Goal: Information Seeking & Learning: Learn about a topic

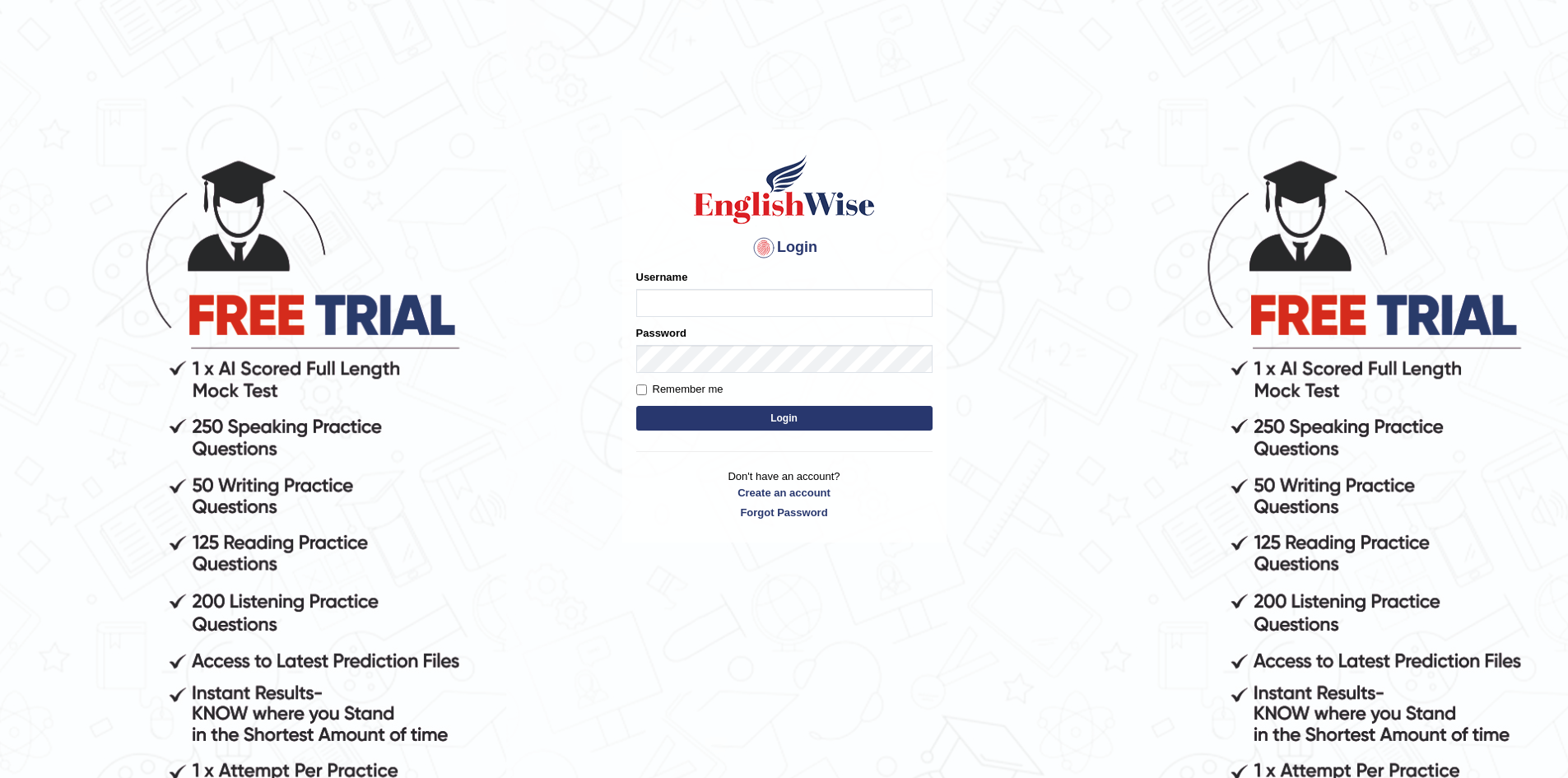
type input "Aliceenyonam"
click at [744, 417] on button "Login" at bounding box center [784, 418] width 296 height 25
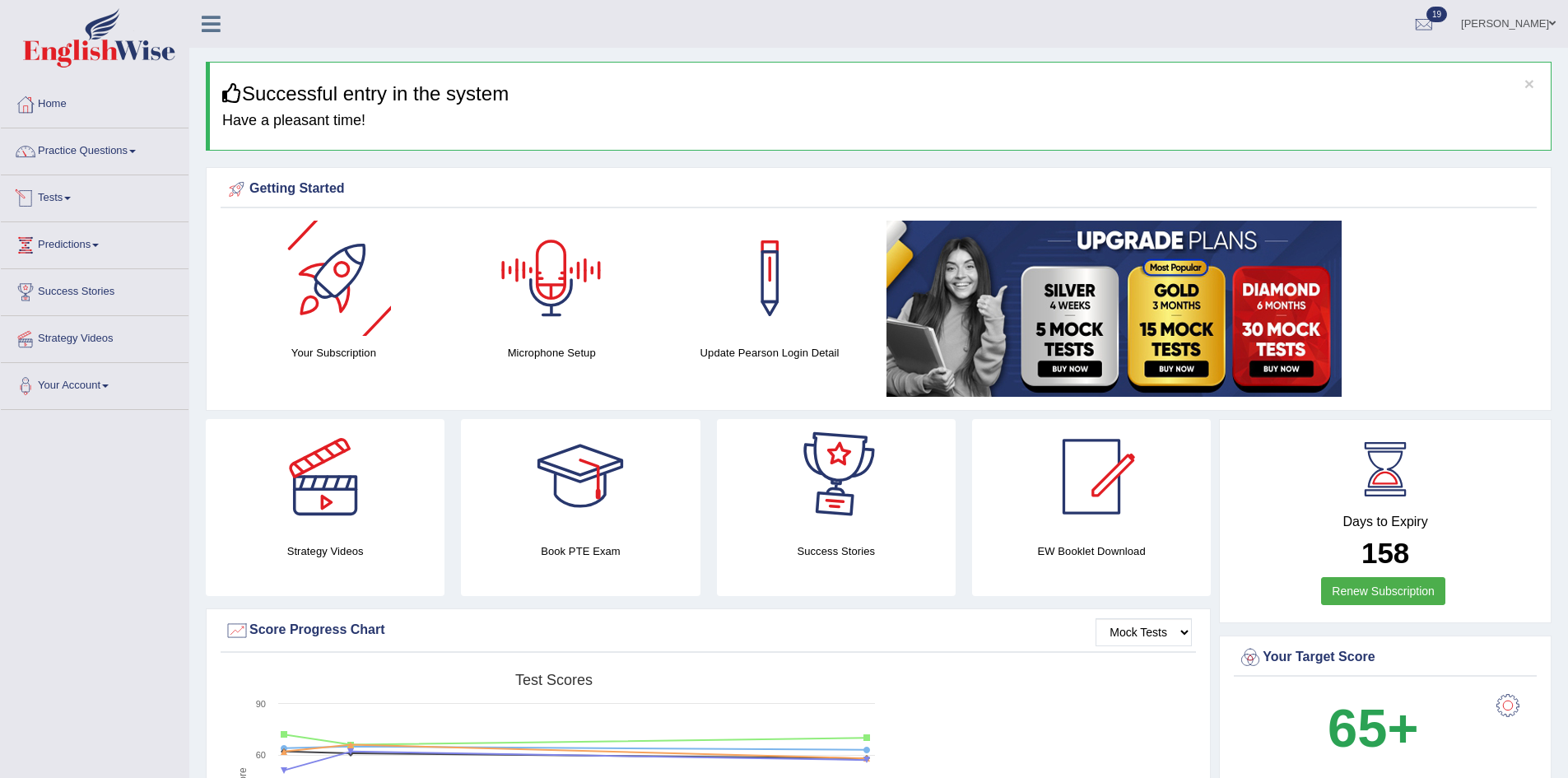
click at [99, 196] on link "Tests" at bounding box center [94, 196] width 188 height 41
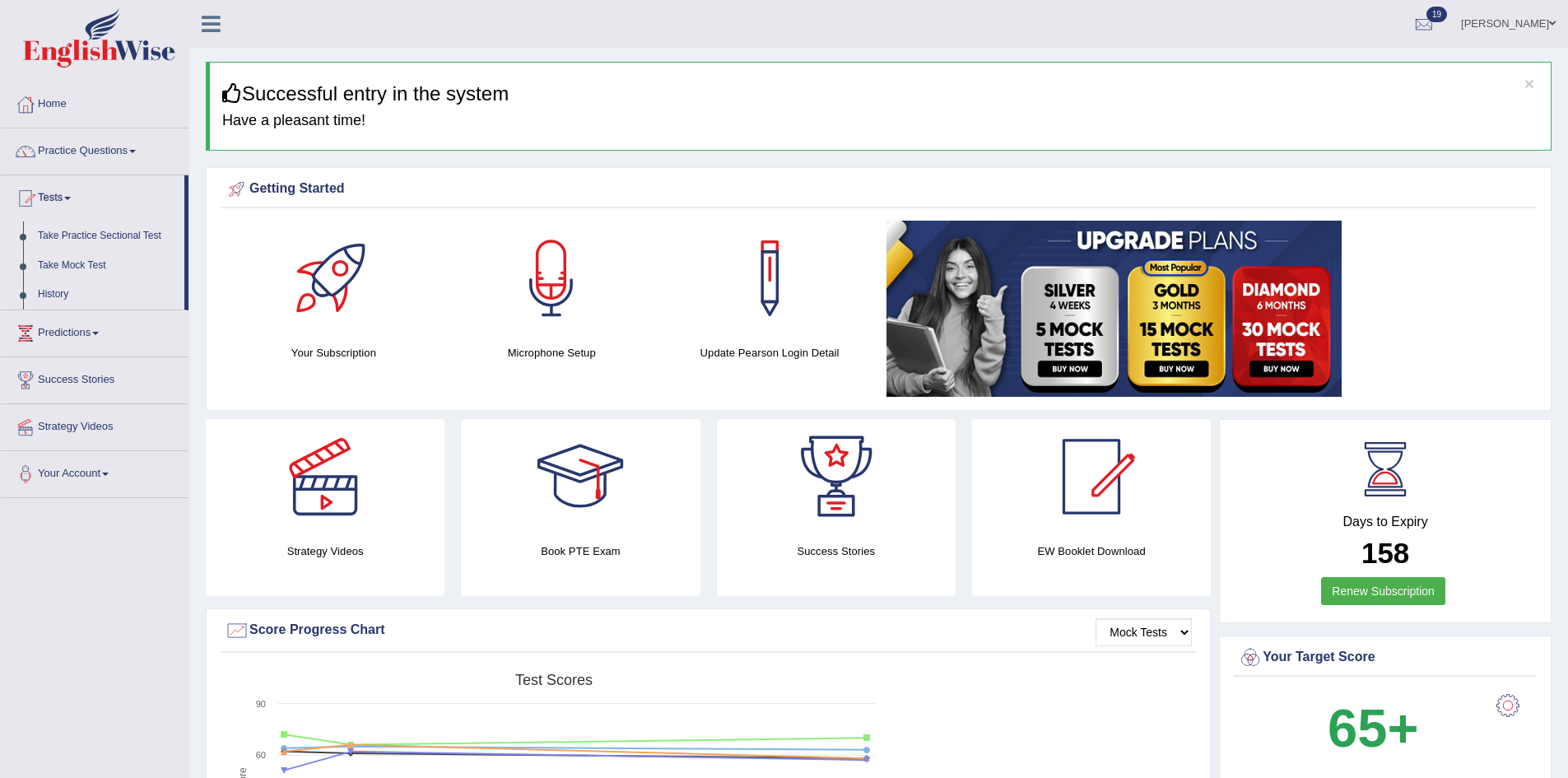
click at [69, 228] on link "Take Practice Sectional Test" at bounding box center [107, 235] width 154 height 29
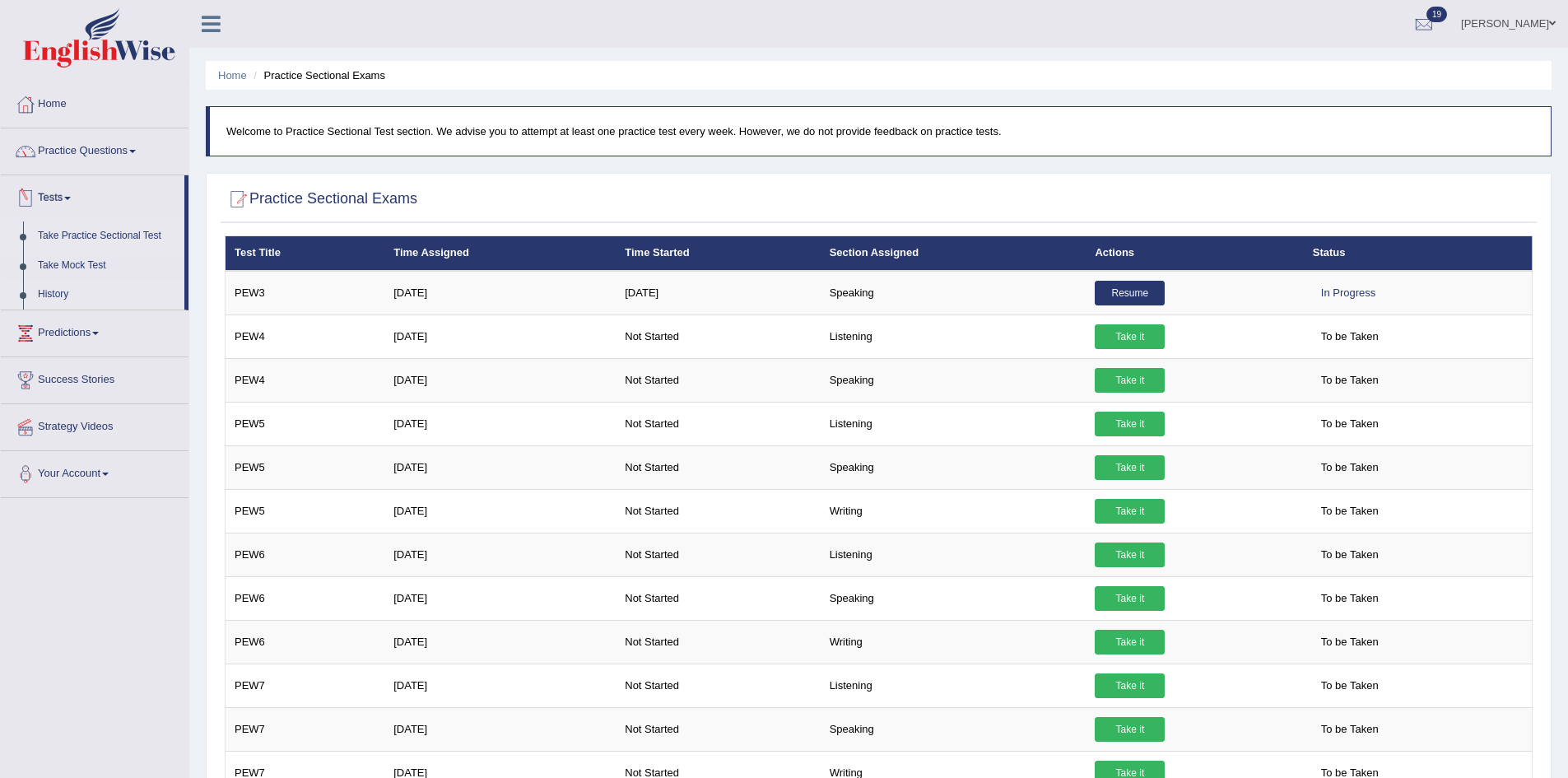
click at [53, 293] on link "History" at bounding box center [107, 294] width 154 height 29
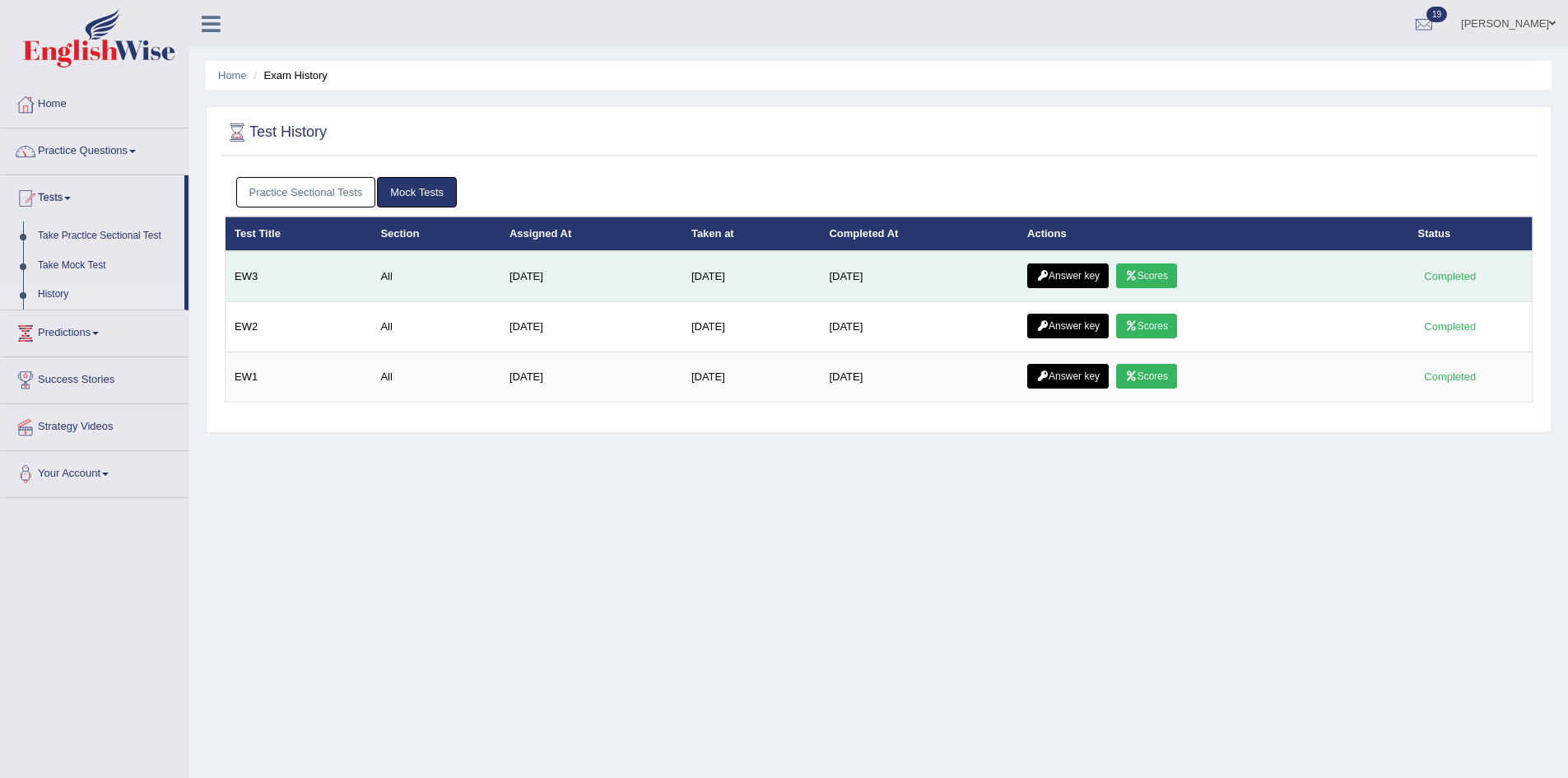
click at [1137, 273] on icon at bounding box center [1131, 275] width 12 height 10
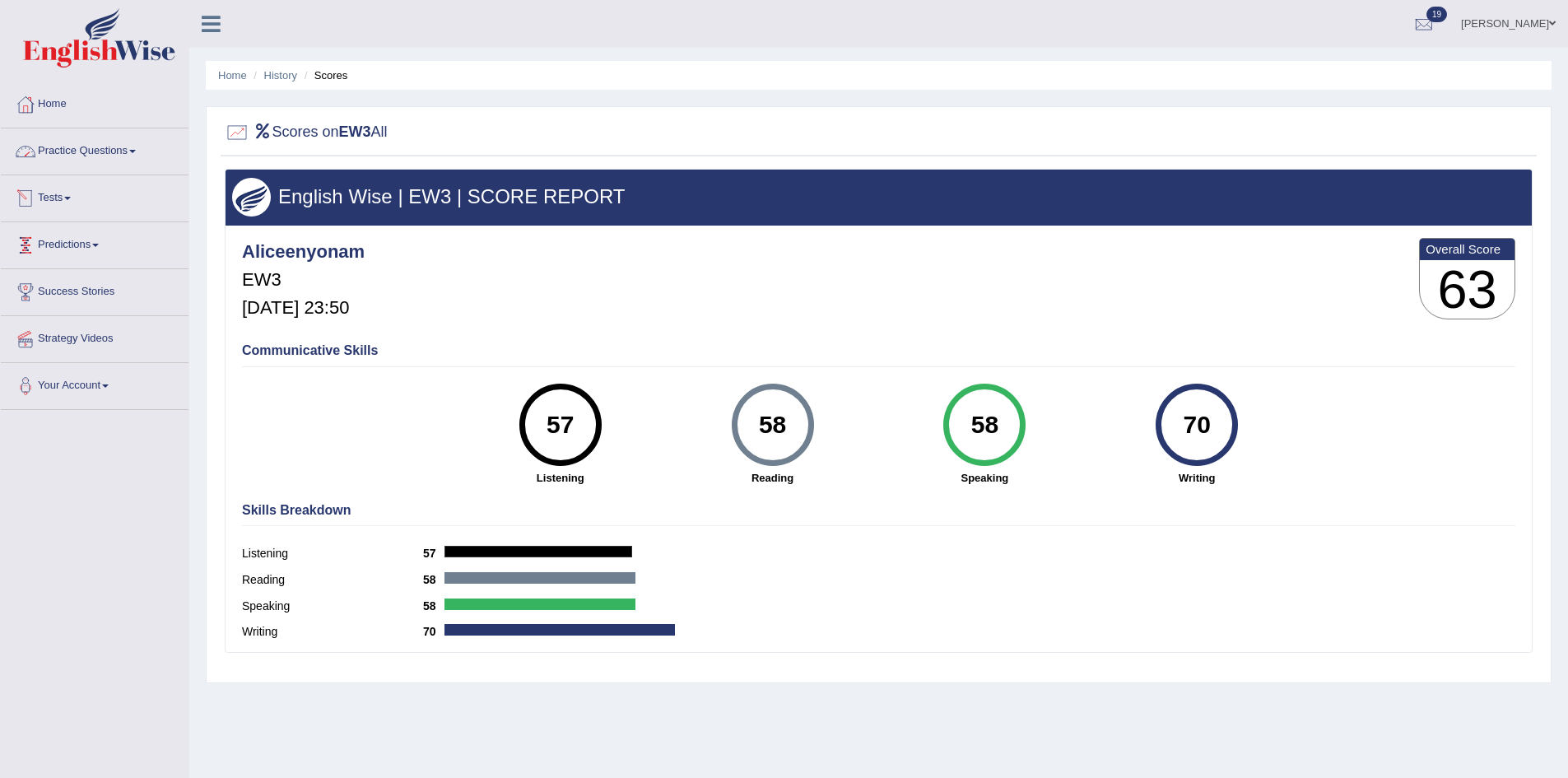
click at [53, 192] on link "Tests" at bounding box center [94, 196] width 188 height 41
click at [120, 227] on link "Take Practice Sectional Test" at bounding box center [107, 235] width 154 height 29
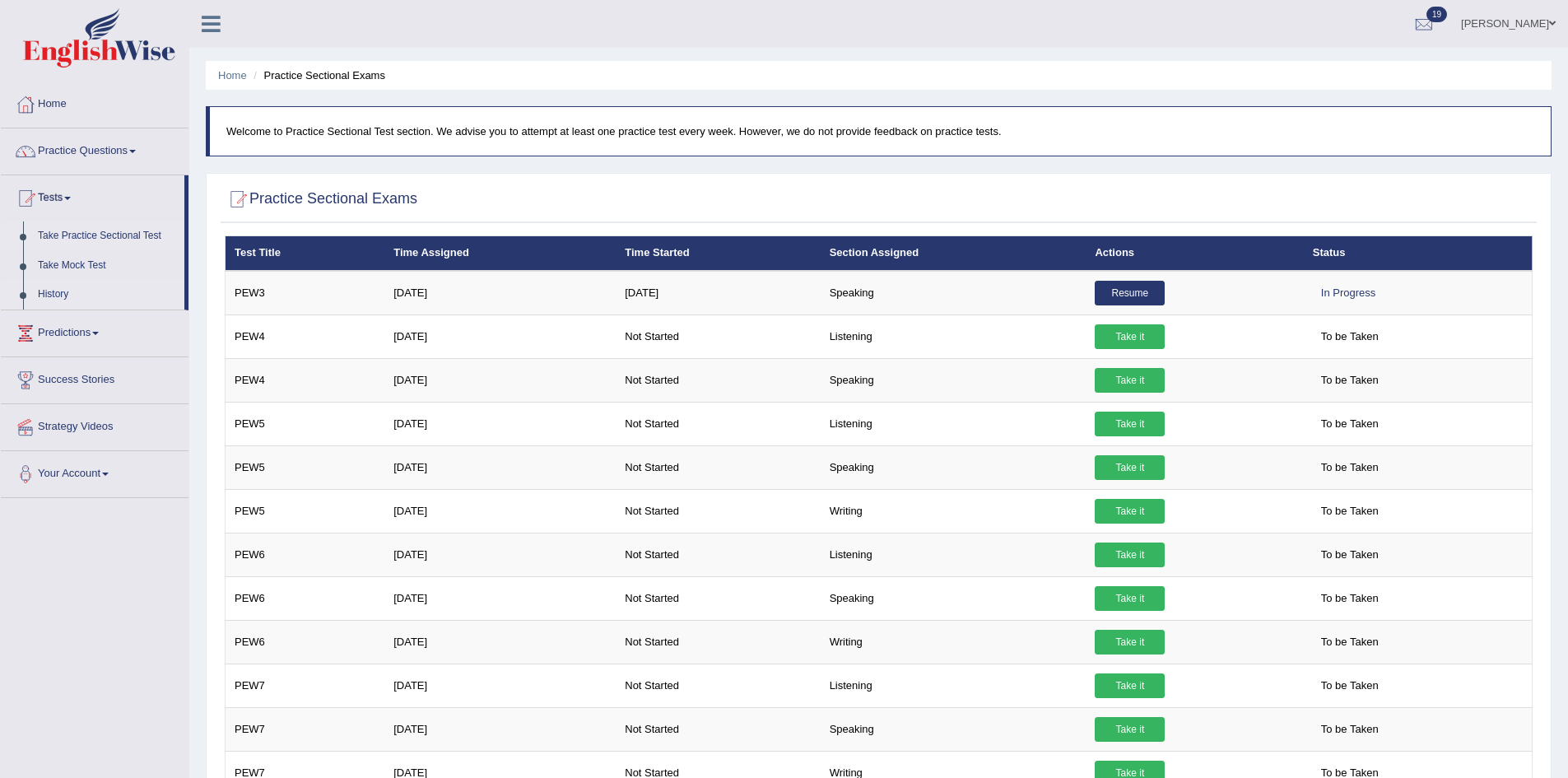
click at [50, 284] on link "History" at bounding box center [107, 294] width 154 height 29
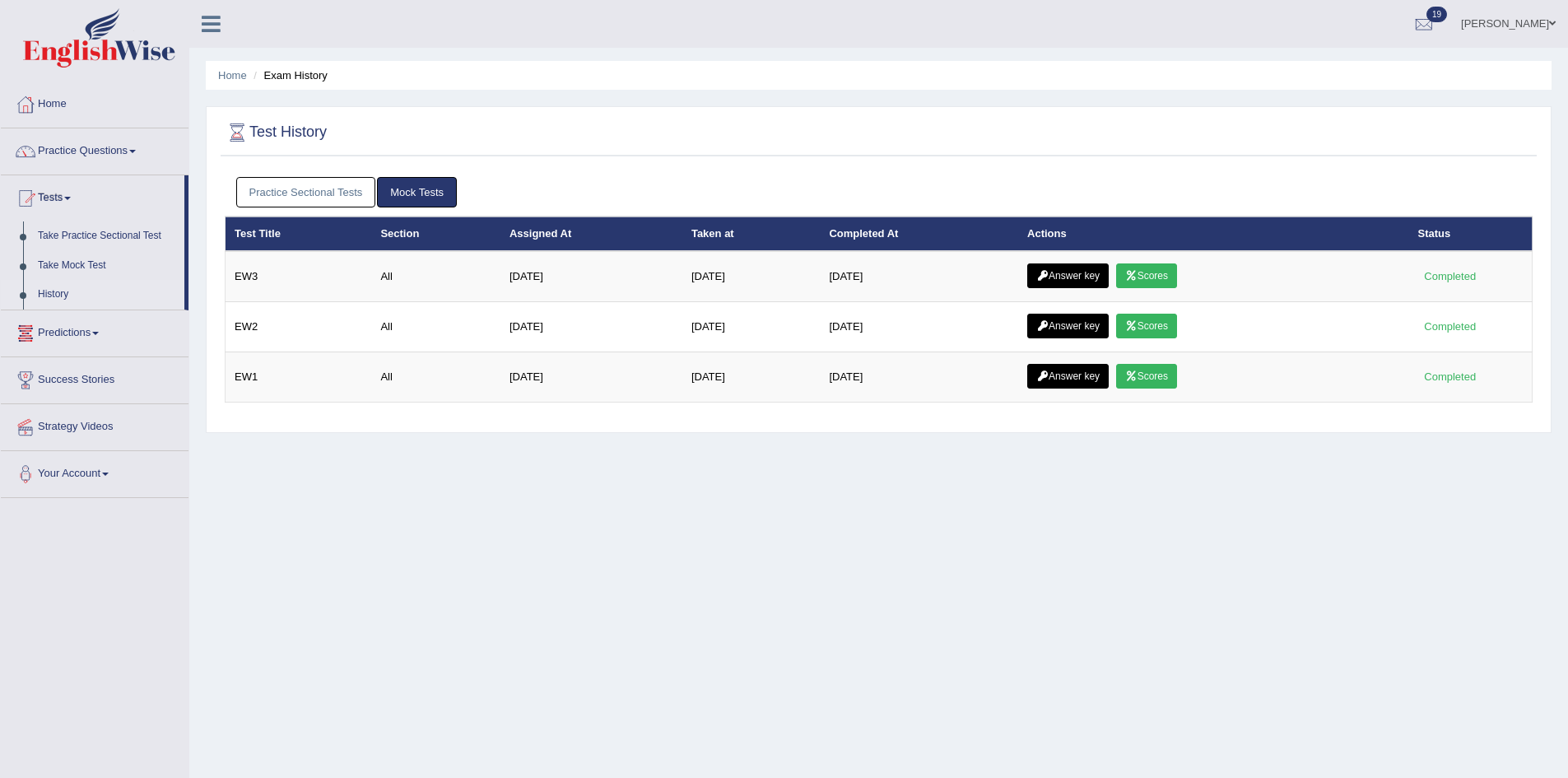
click at [337, 179] on link "Practice Sectional Tests" at bounding box center [306, 192] width 140 height 30
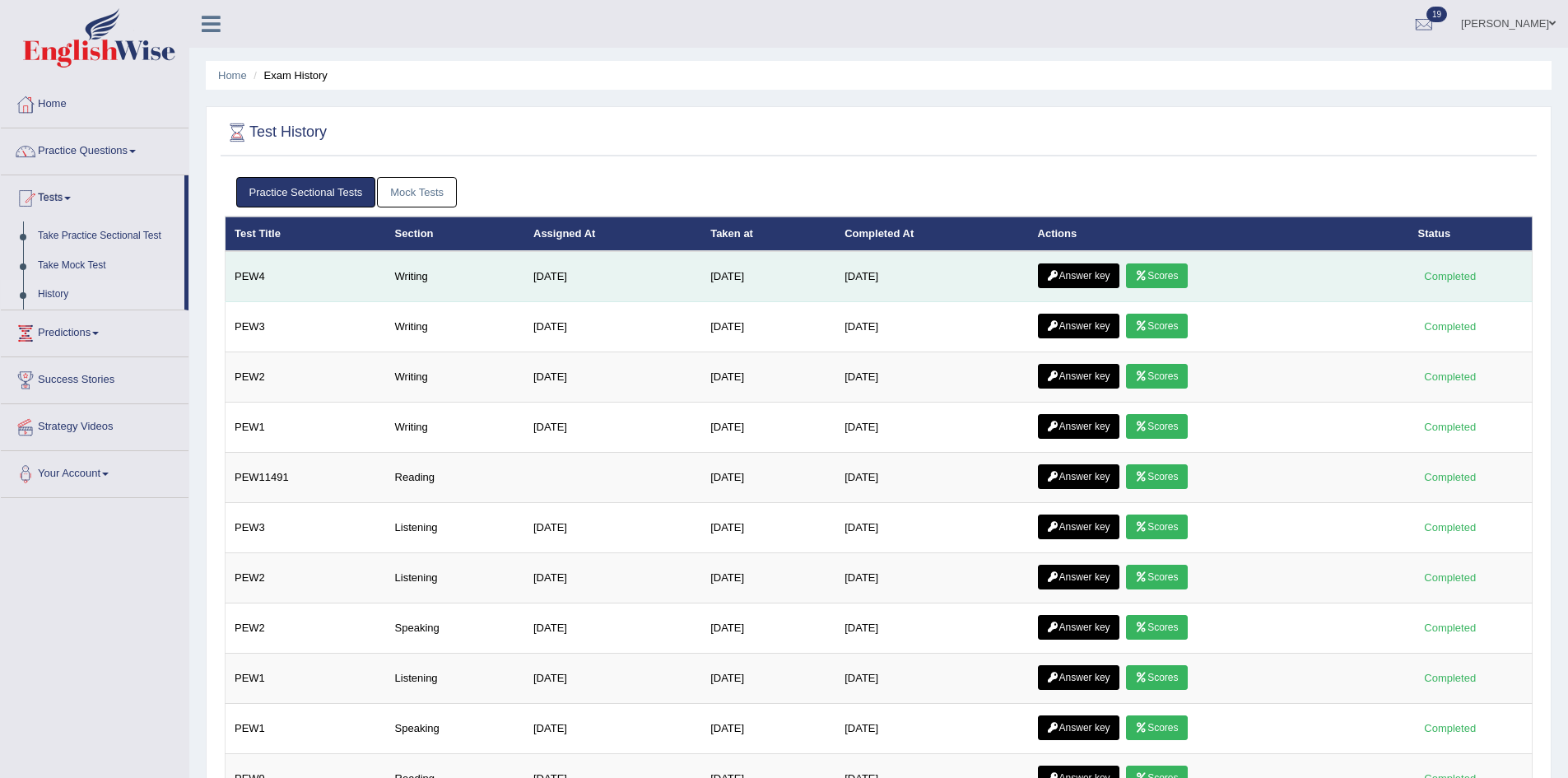
click at [1171, 274] on link "Scores" at bounding box center [1156, 276] width 61 height 25
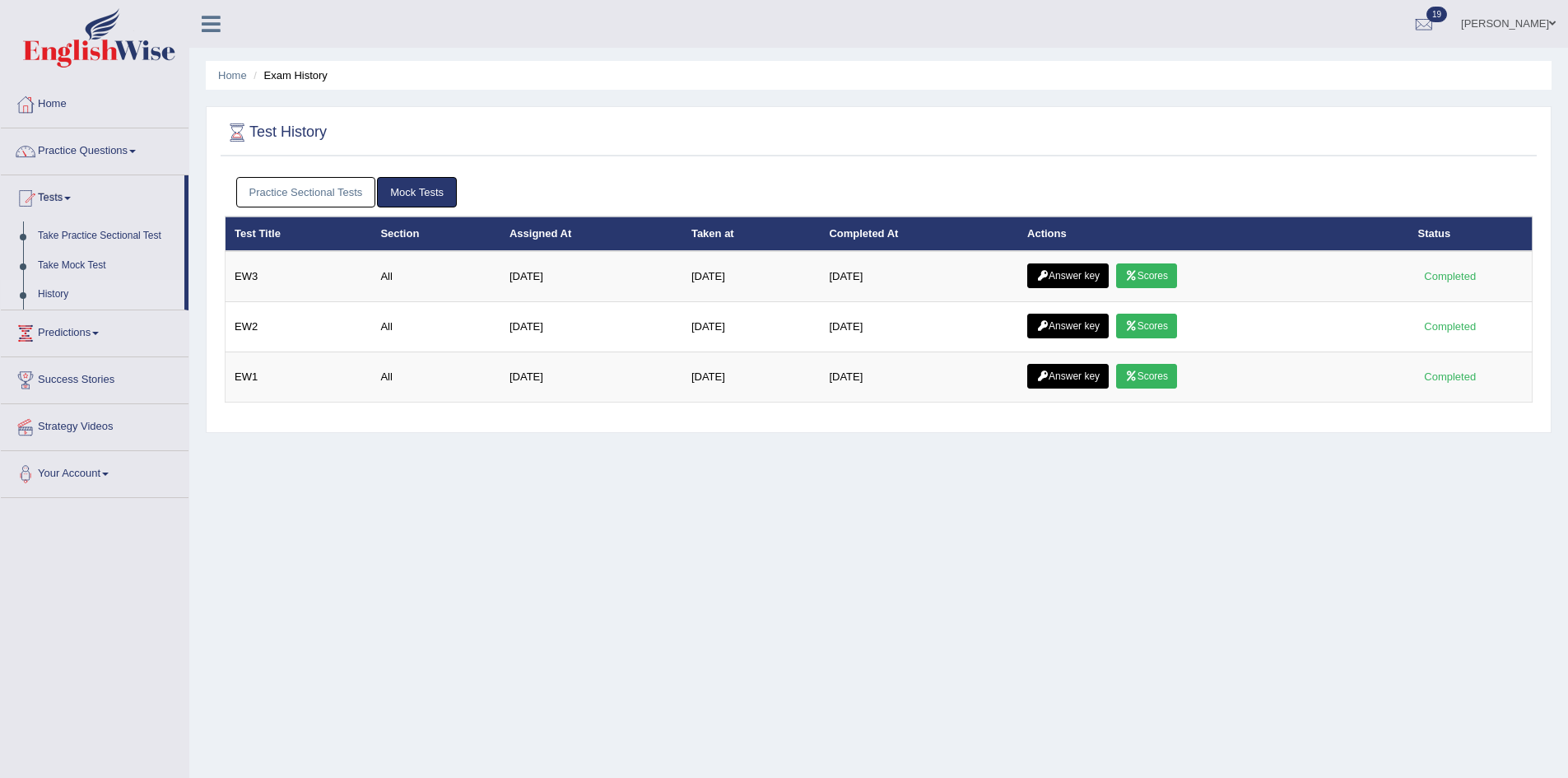
click at [292, 183] on link "Practice Sectional Tests" at bounding box center [306, 192] width 140 height 30
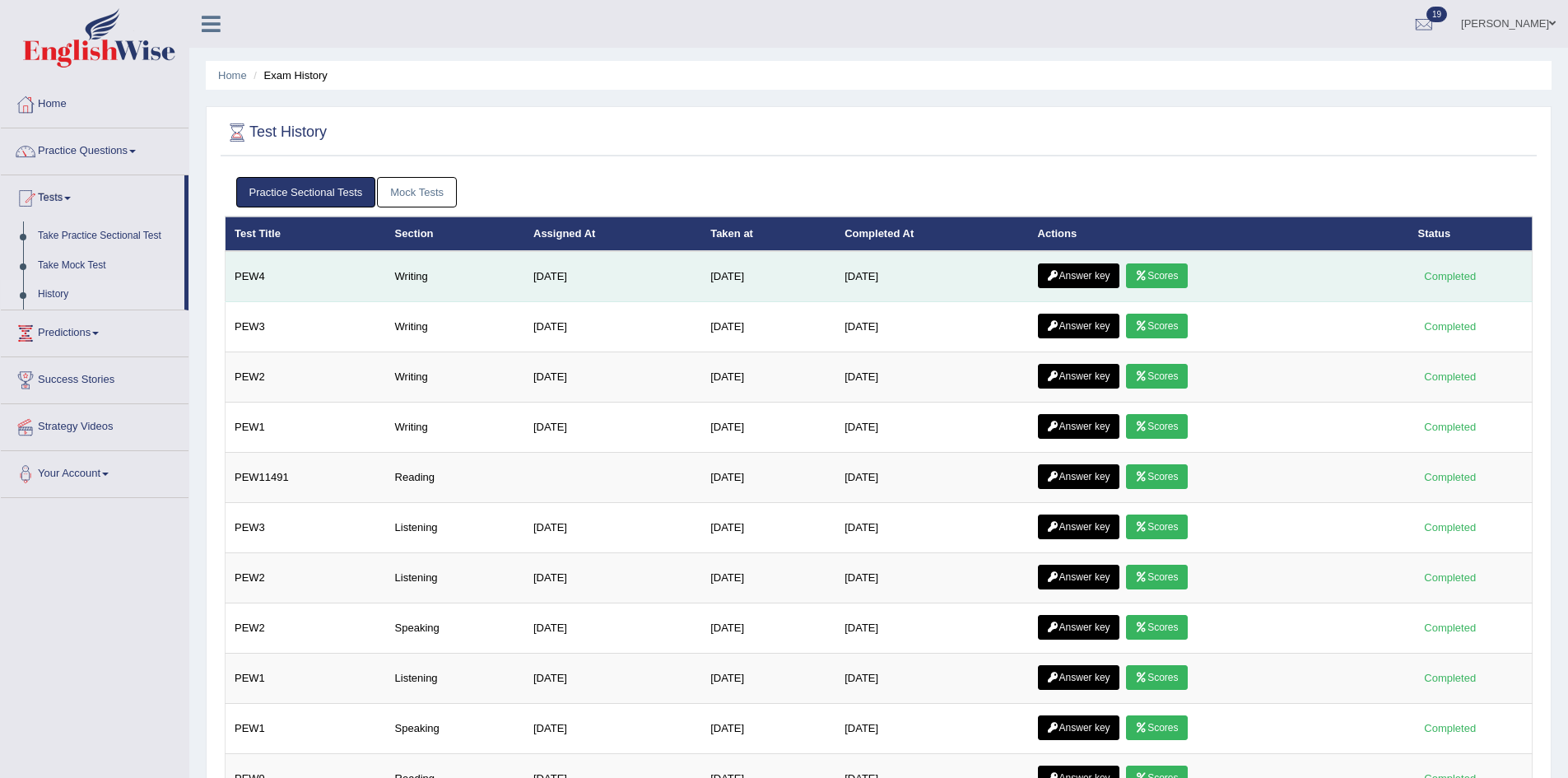
click at [1080, 270] on link "Answer key" at bounding box center [1079, 276] width 81 height 25
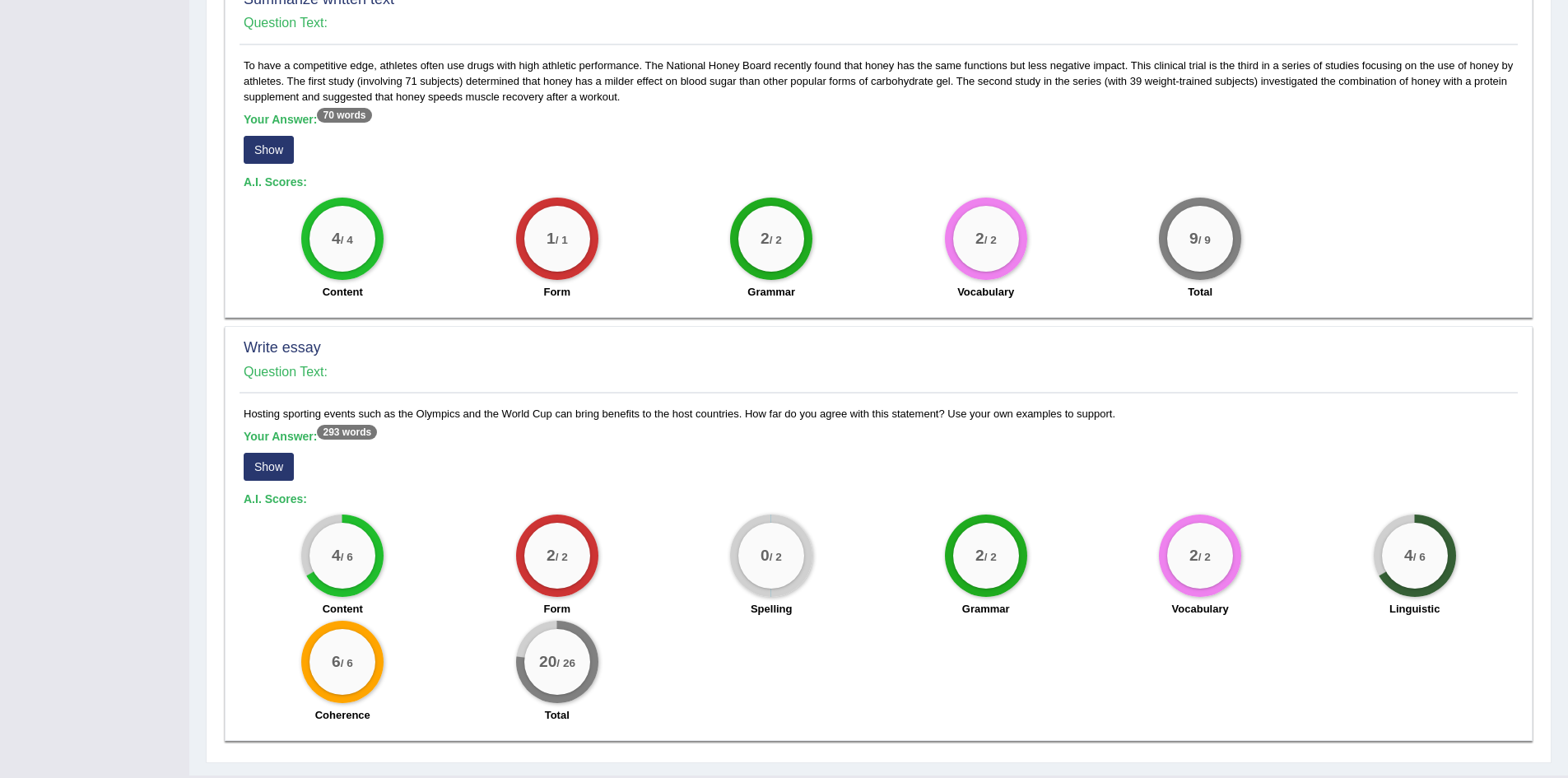
scroll to position [786, 0]
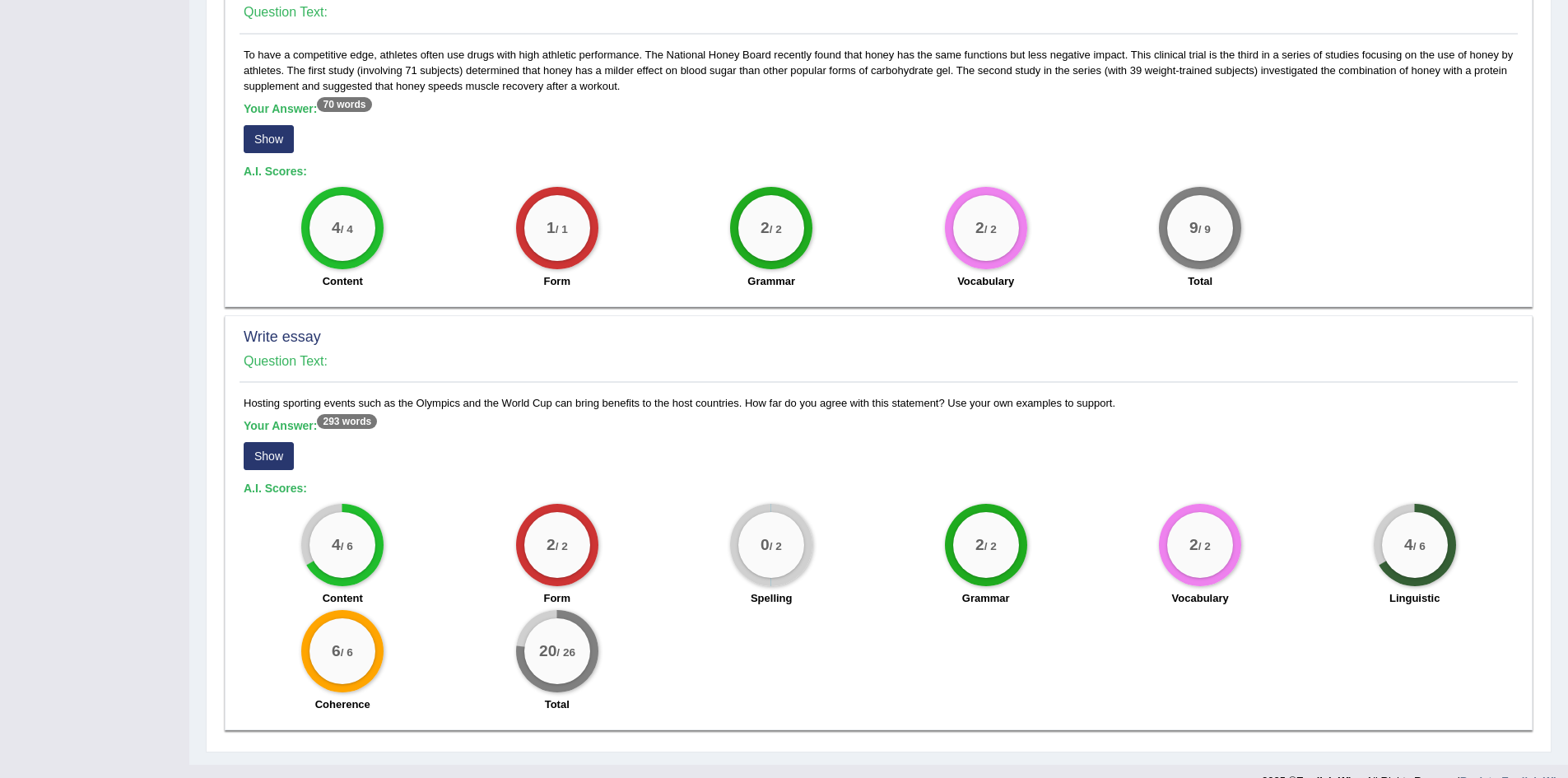
drag, startPoint x: 1555, startPoint y: 515, endPoint x: 1553, endPoint y: 561, distance: 46.0
click at [259, 457] on button "Show" at bounding box center [268, 455] width 50 height 28
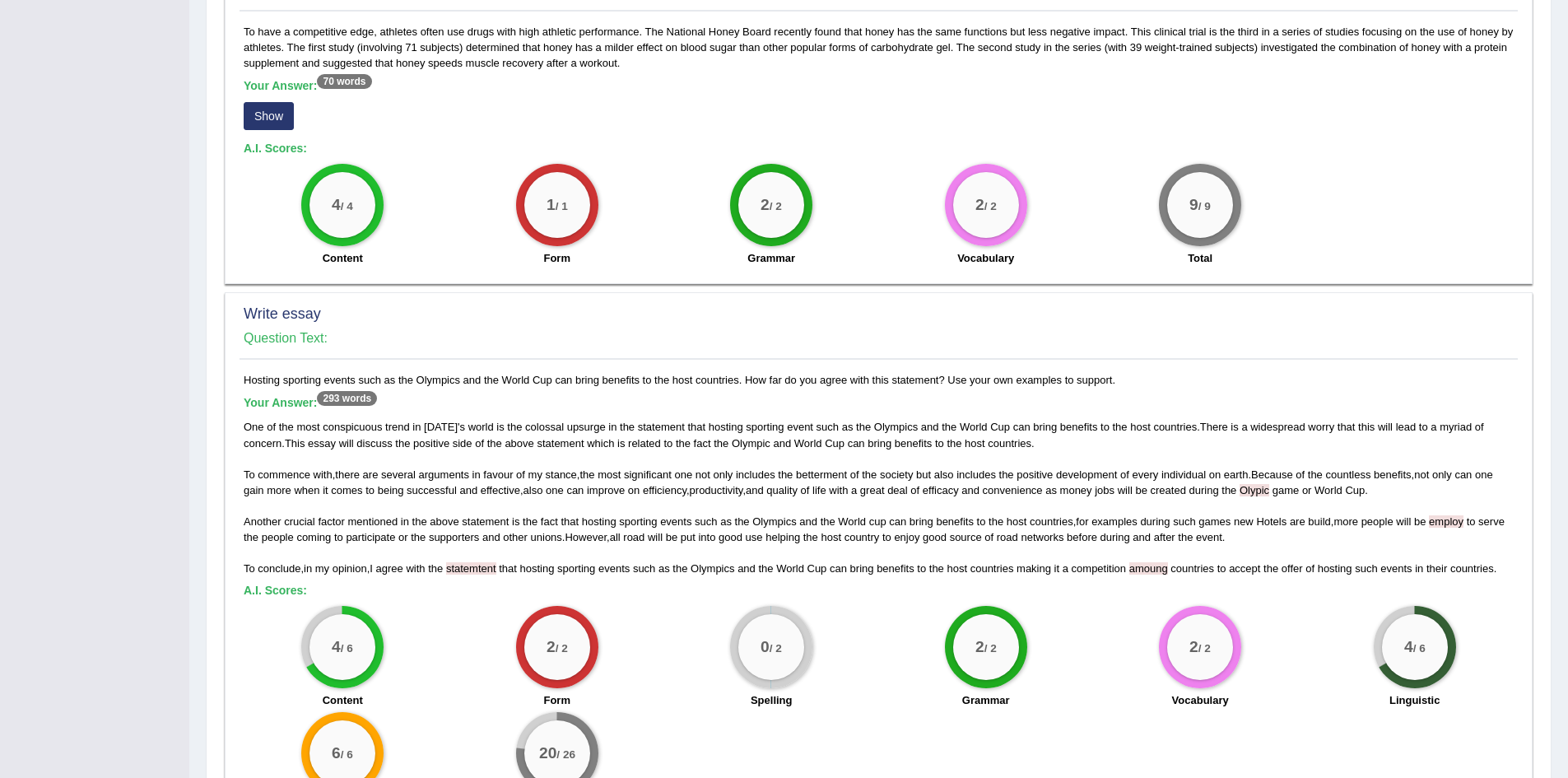
scroll to position [939, 0]
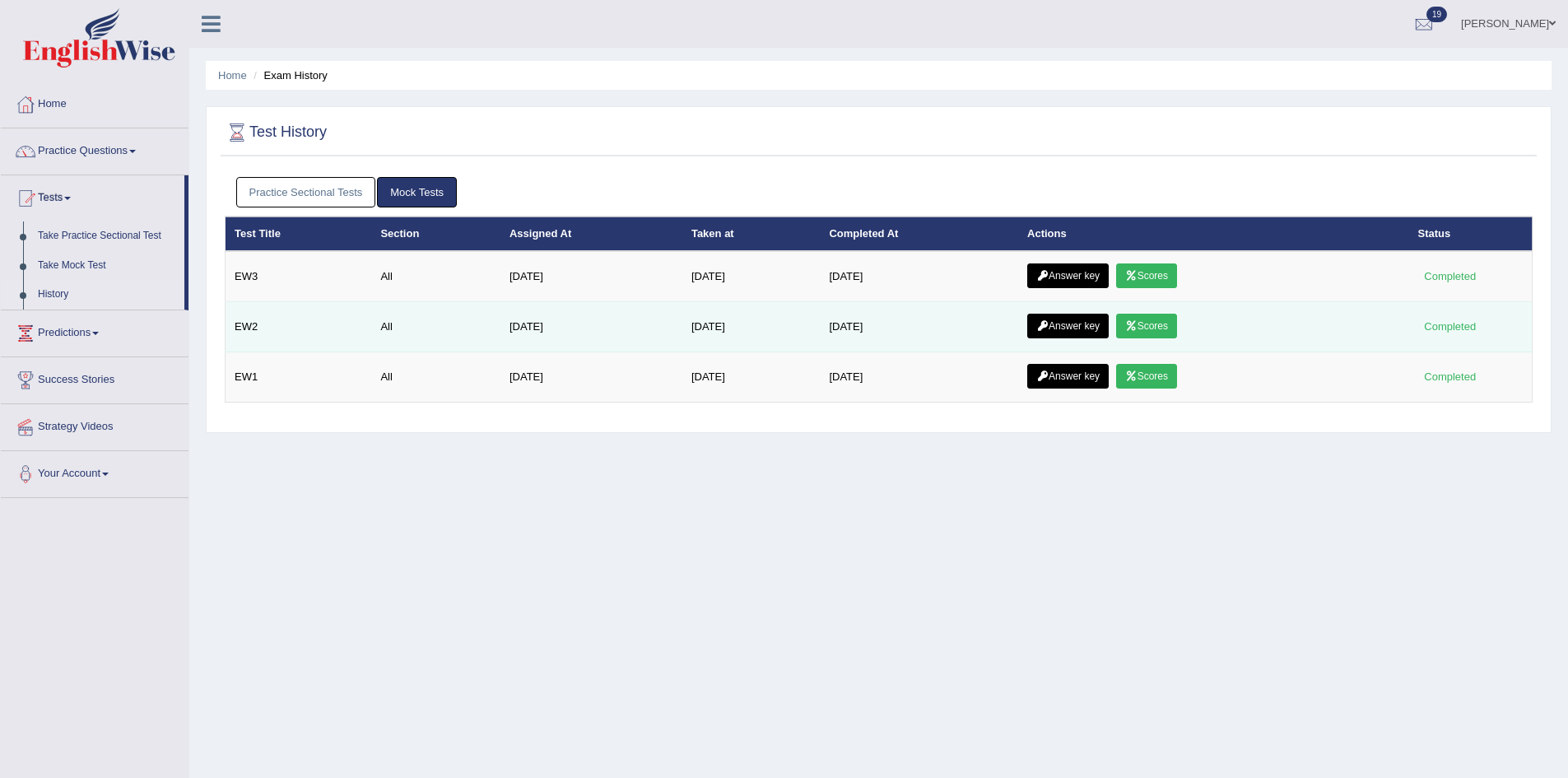
click at [1071, 323] on link "Answer key" at bounding box center [1068, 326] width 81 height 25
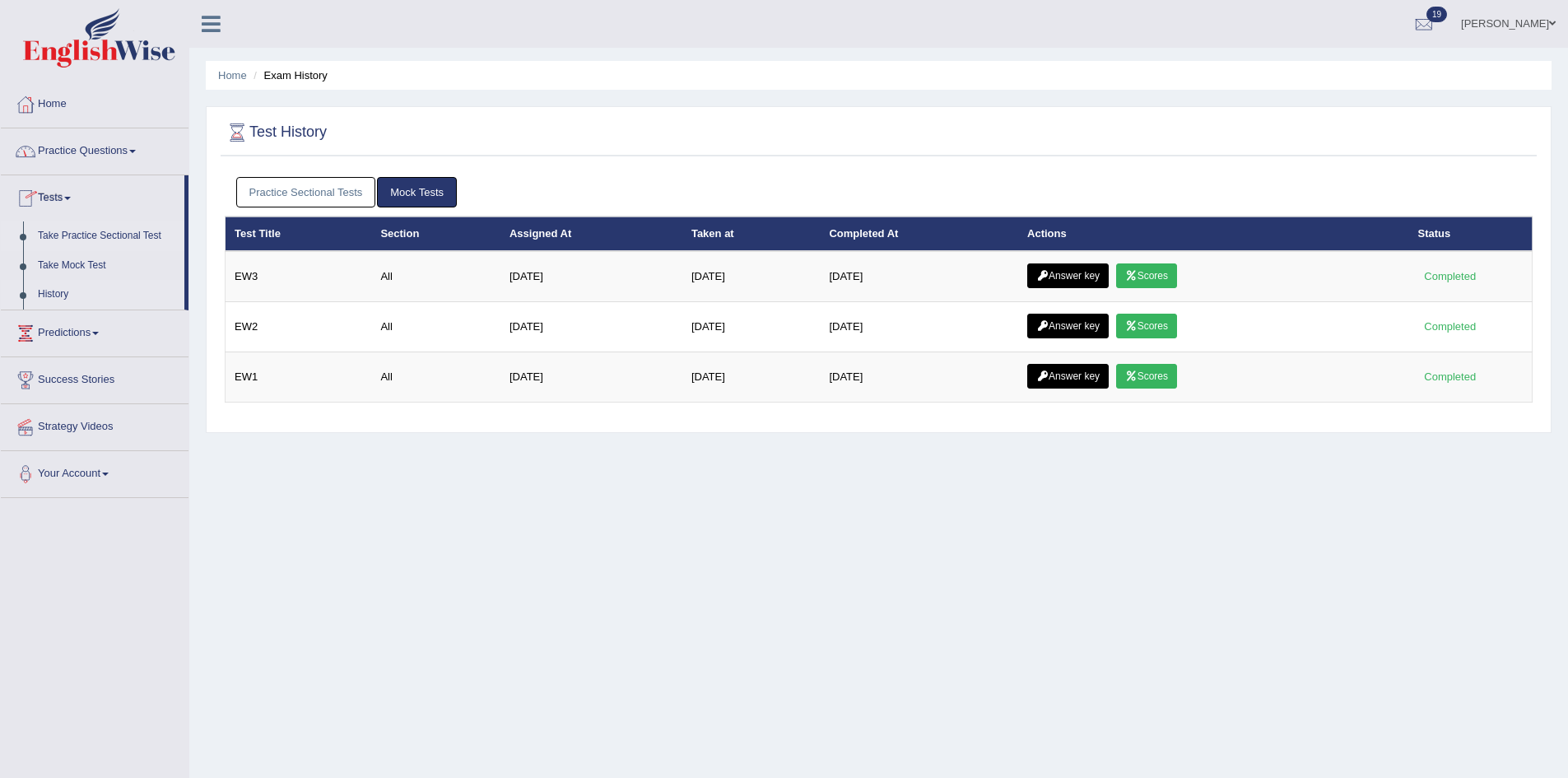
click at [92, 226] on link "Take Practice Sectional Test" at bounding box center [107, 235] width 154 height 29
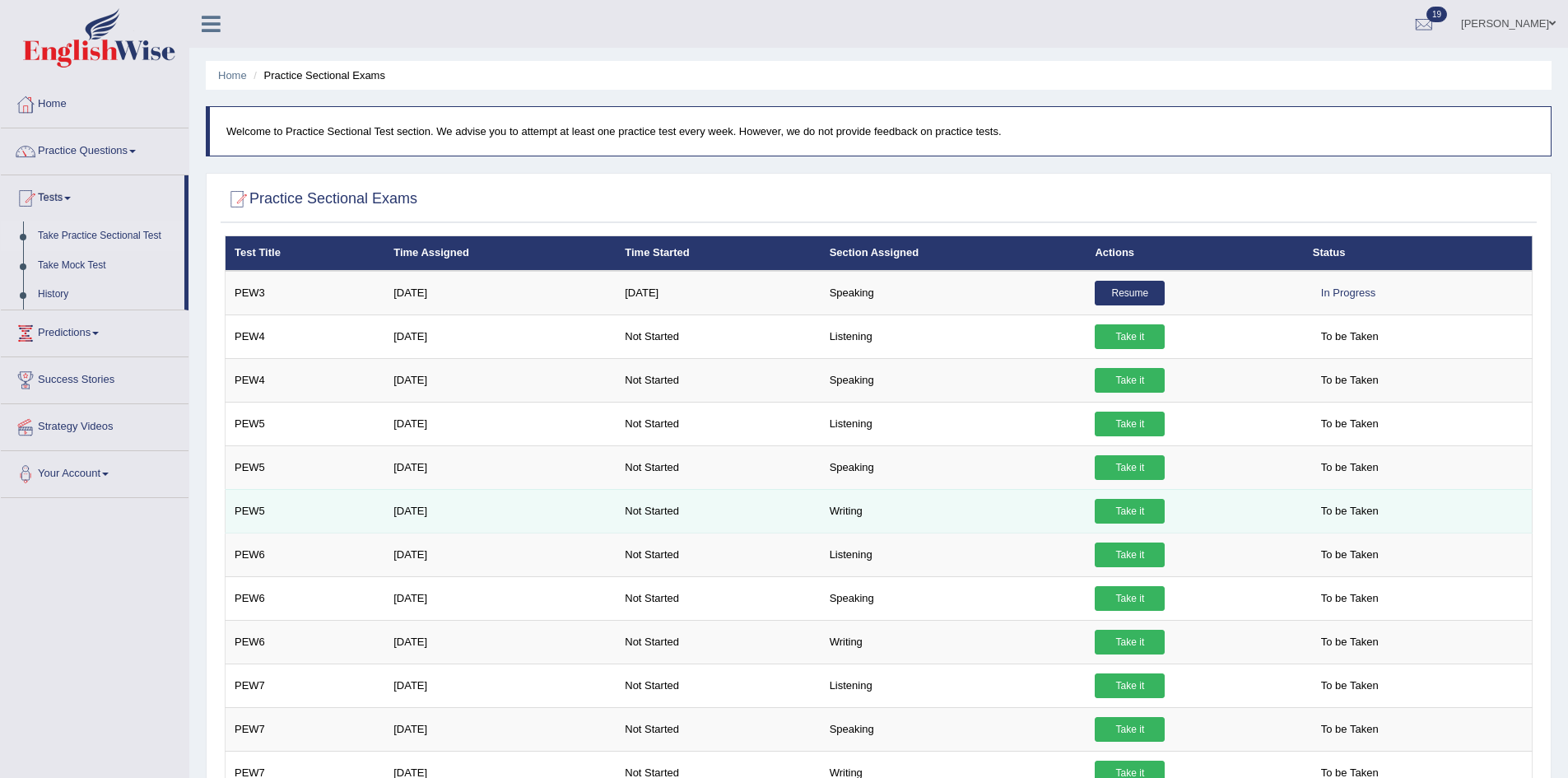
click at [893, 507] on td "Writing" at bounding box center [954, 511] width 266 height 44
click at [1137, 506] on link "Take it" at bounding box center [1129, 512] width 70 height 25
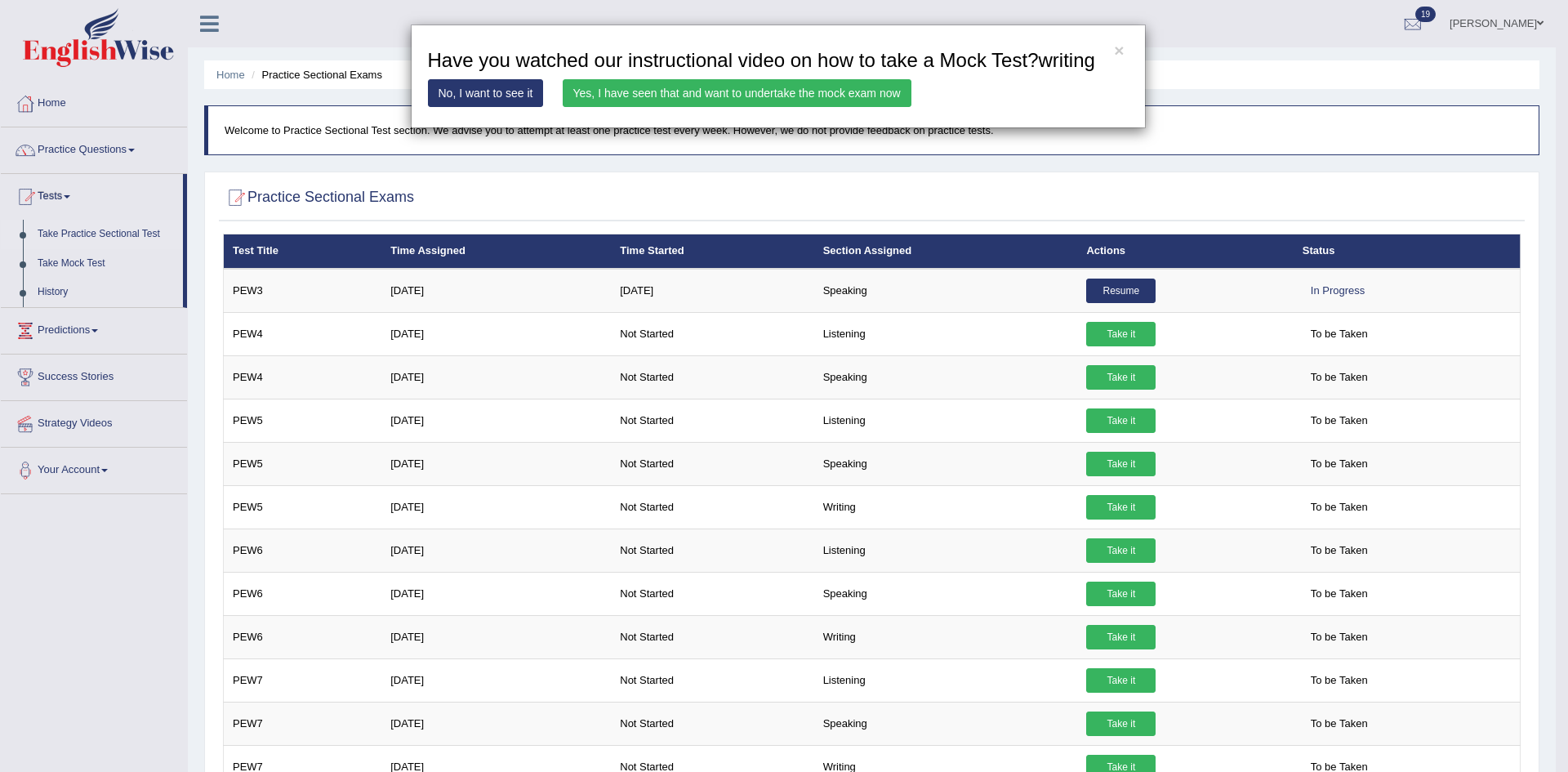
click at [1117, 502] on div "× Have you watched our instructional video on how to take a Mock Test?writing N…" at bounding box center [784, 386] width 1568 height 772
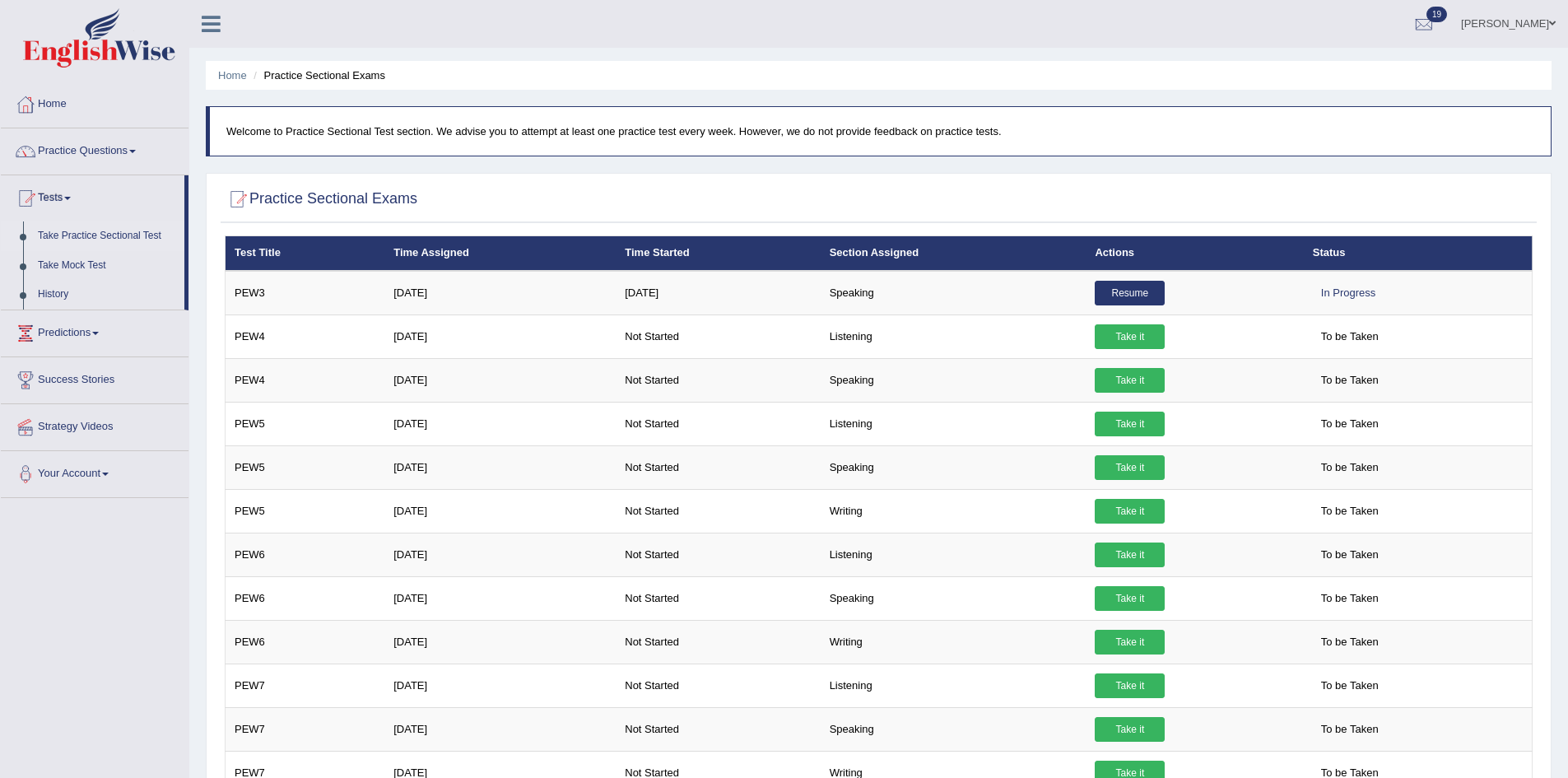
click at [1126, 506] on link "Take it" at bounding box center [1129, 512] width 70 height 25
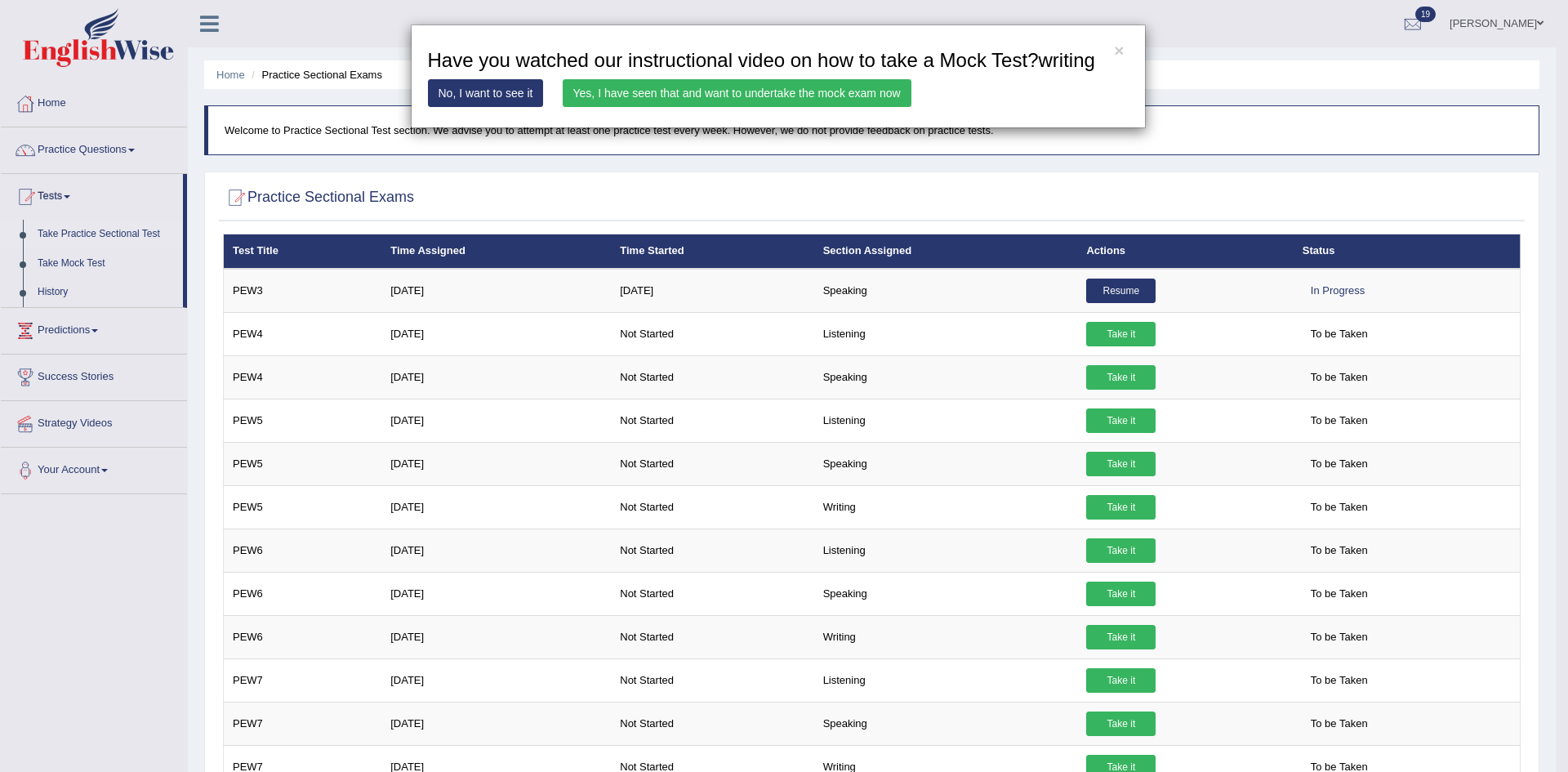
click at [645, 92] on link "Yes, I have seen that and want to undertake the mock exam now" at bounding box center [737, 93] width 348 height 27
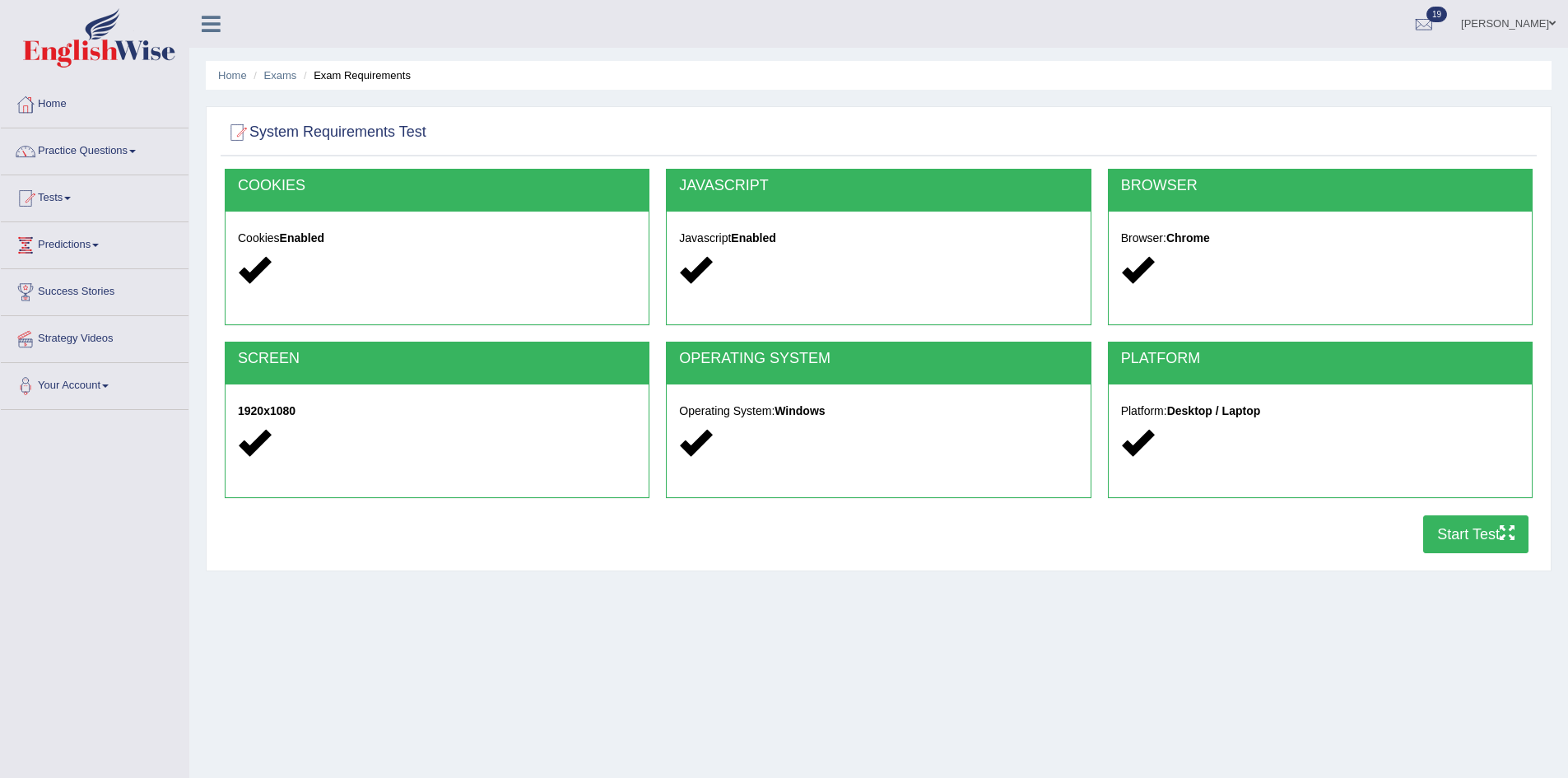
click at [1457, 533] on button "Start Test" at bounding box center [1476, 534] width 105 height 37
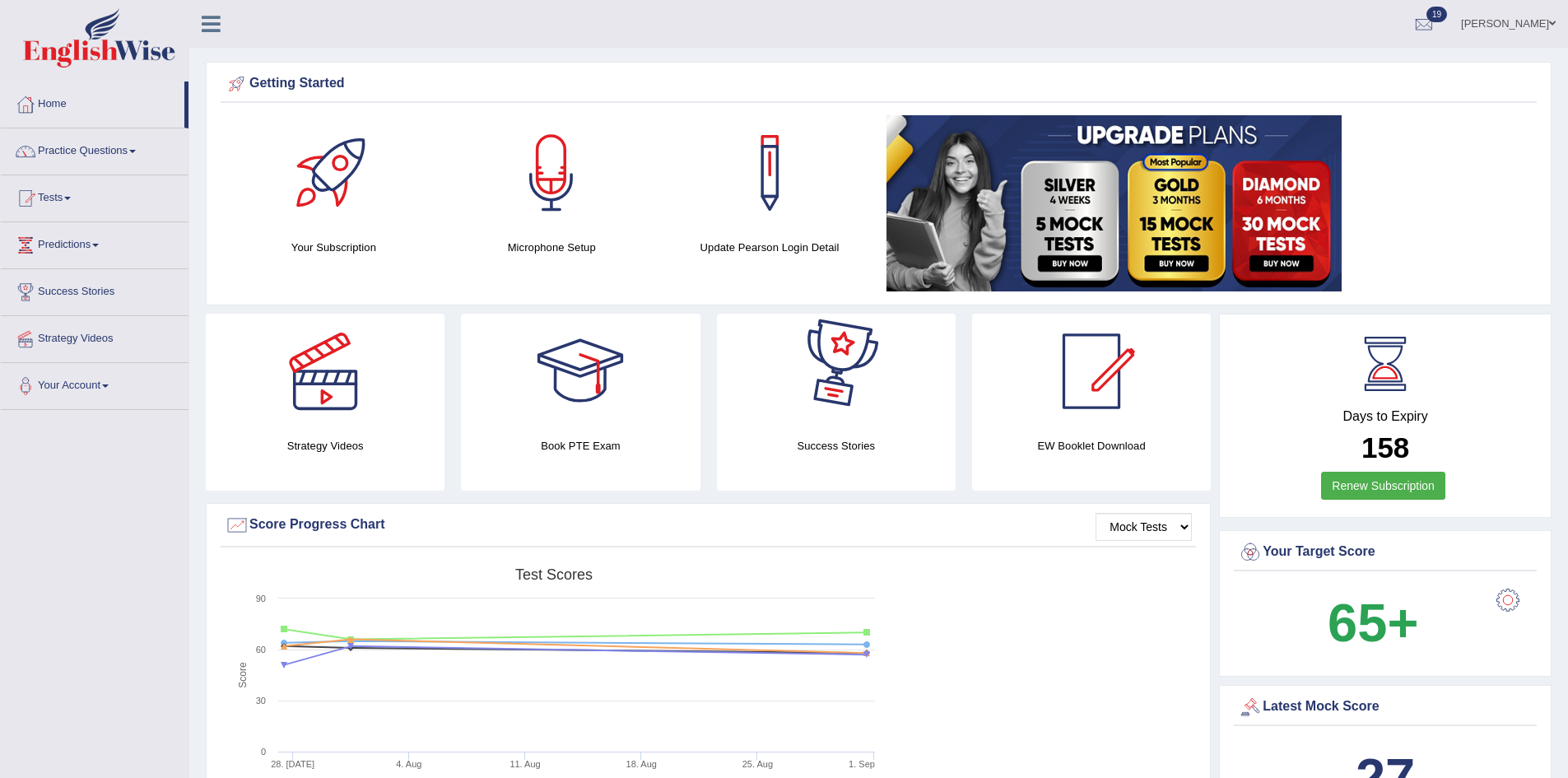
click at [1265, 457] on h2 "158" at bounding box center [1385, 448] width 295 height 32
click at [92, 196] on link "Tests" at bounding box center [94, 196] width 188 height 41
click at [73, 295] on link "History" at bounding box center [107, 294] width 154 height 29
click at [96, 234] on link "Take Practice Sectional Test" at bounding box center [107, 235] width 154 height 29
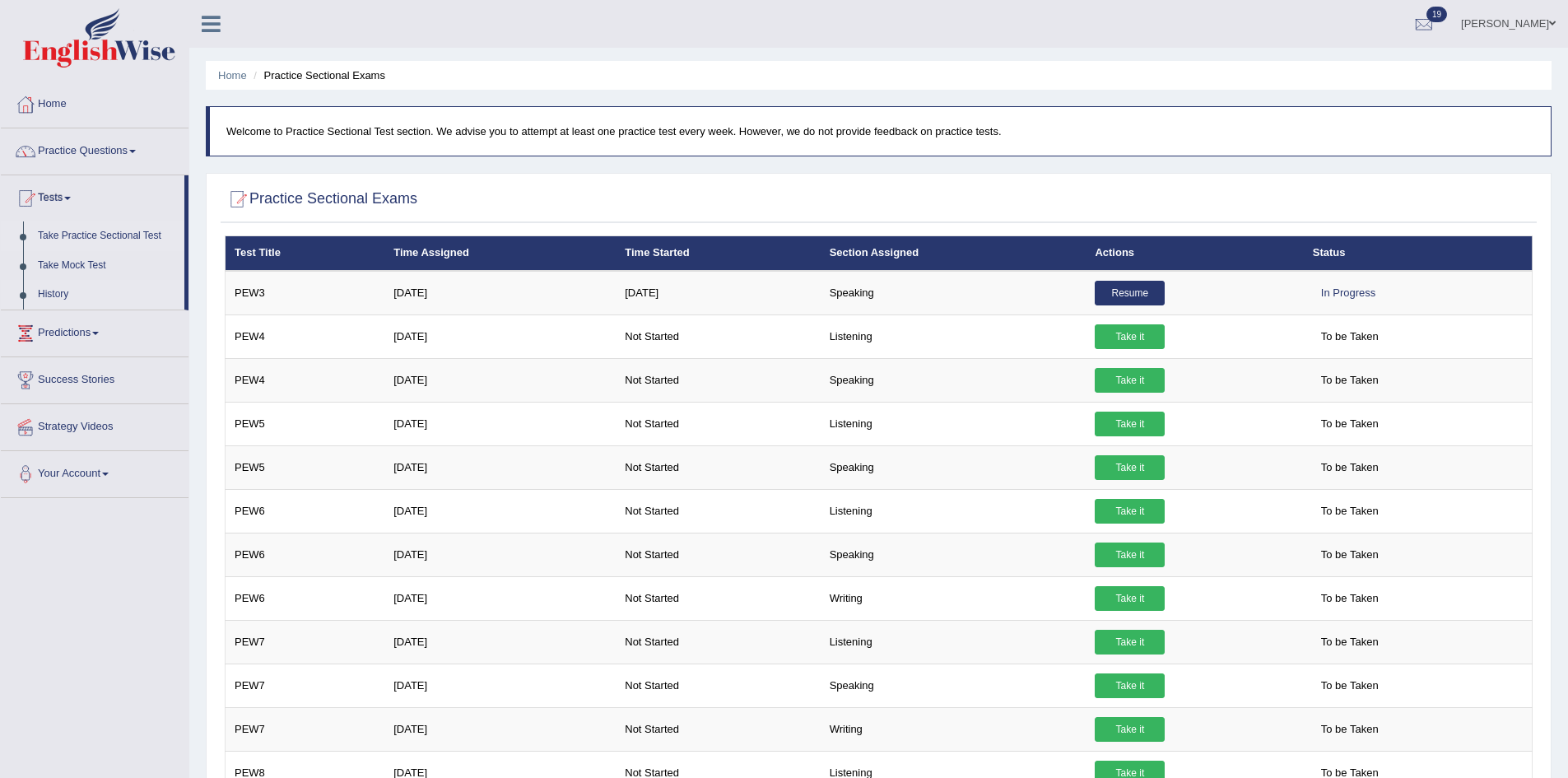
click at [66, 288] on link "History" at bounding box center [107, 294] width 154 height 29
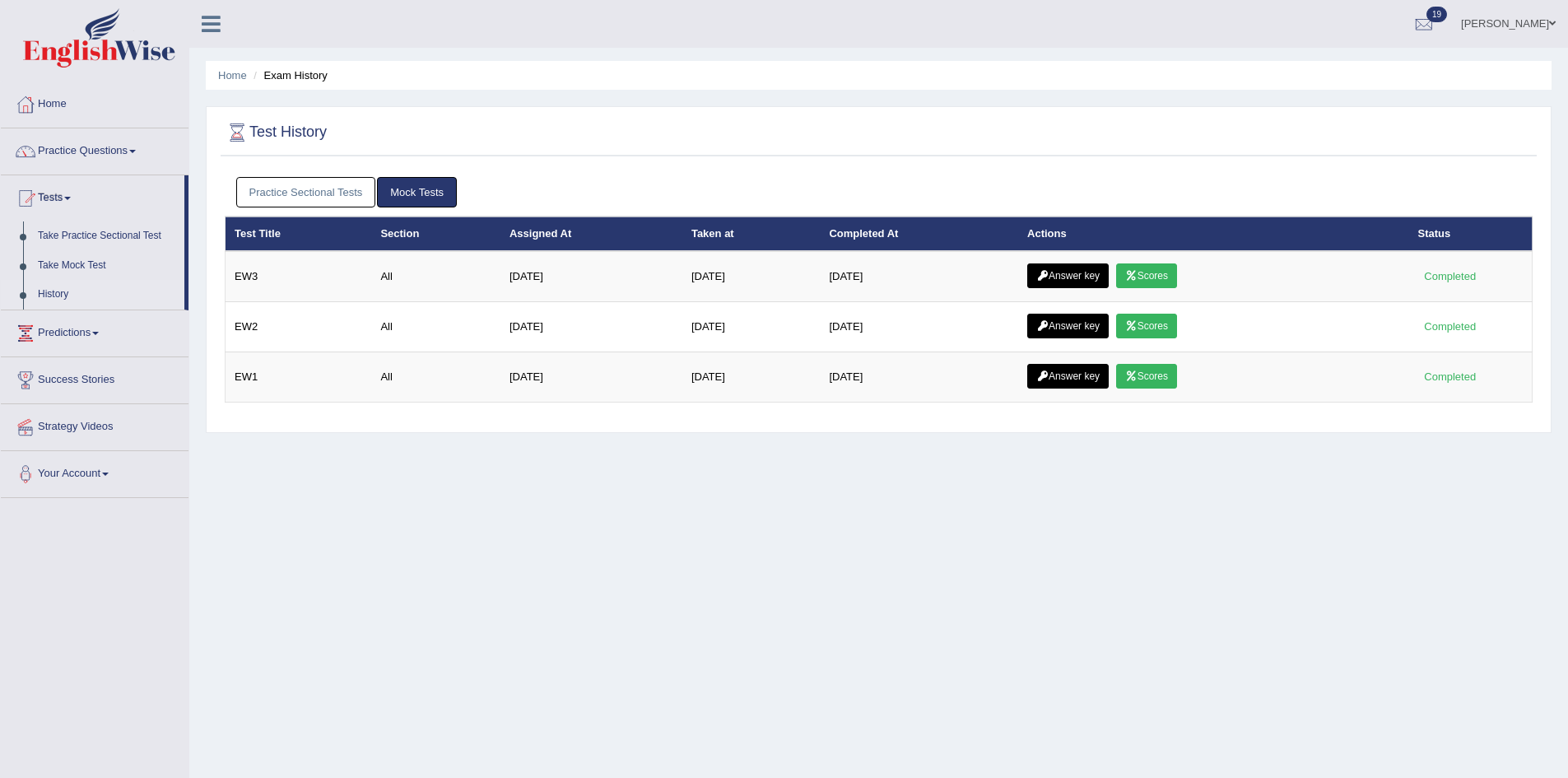
click at [319, 193] on link "Practice Sectional Tests" at bounding box center [306, 192] width 140 height 30
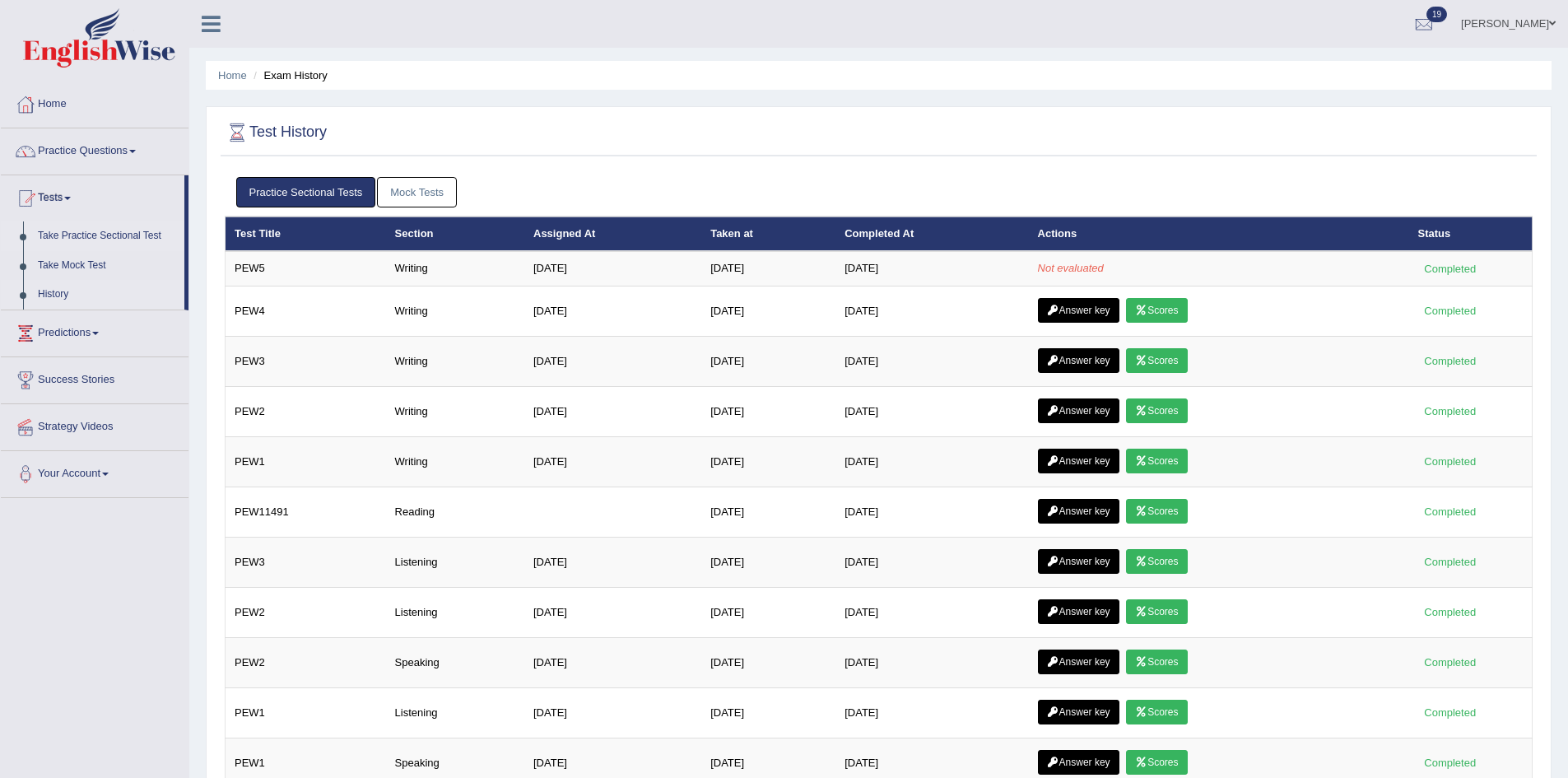
click at [96, 237] on link "Take Practice Sectional Test" at bounding box center [107, 235] width 154 height 29
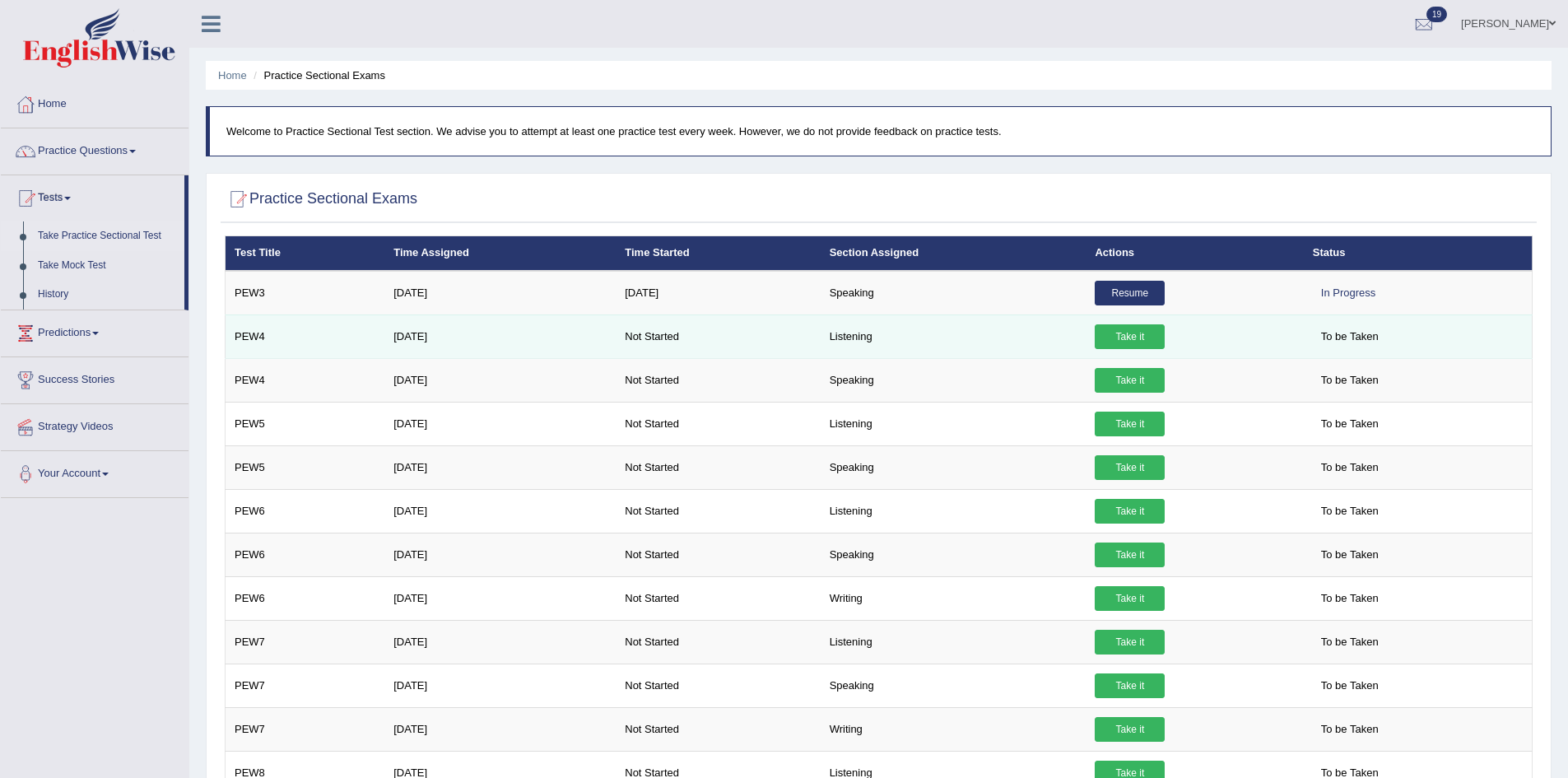
click at [1134, 339] on link "Take it" at bounding box center [1129, 337] width 70 height 25
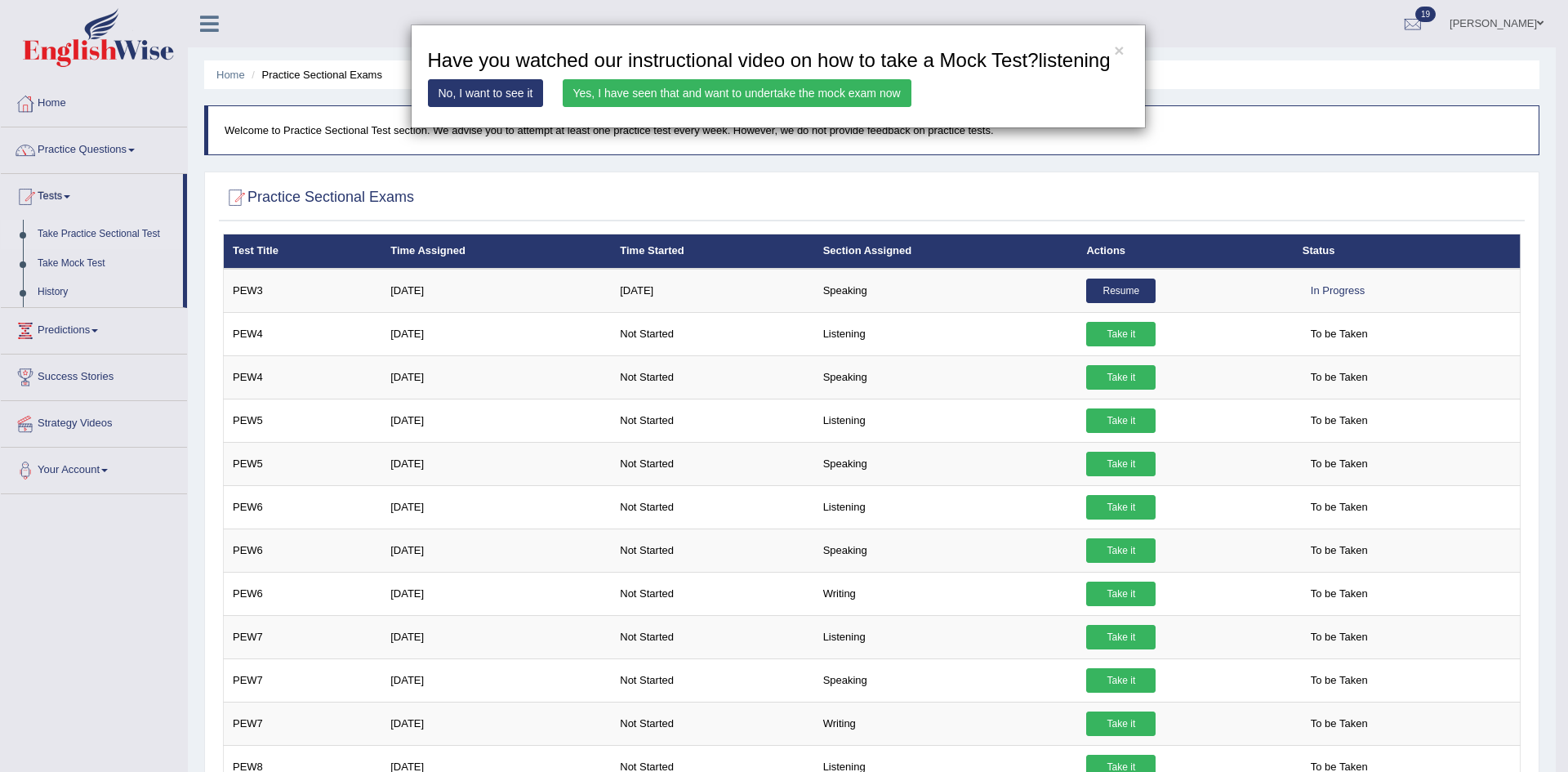
click at [798, 91] on link "Yes, I have seen that and want to undertake the mock exam now" at bounding box center [737, 93] width 348 height 27
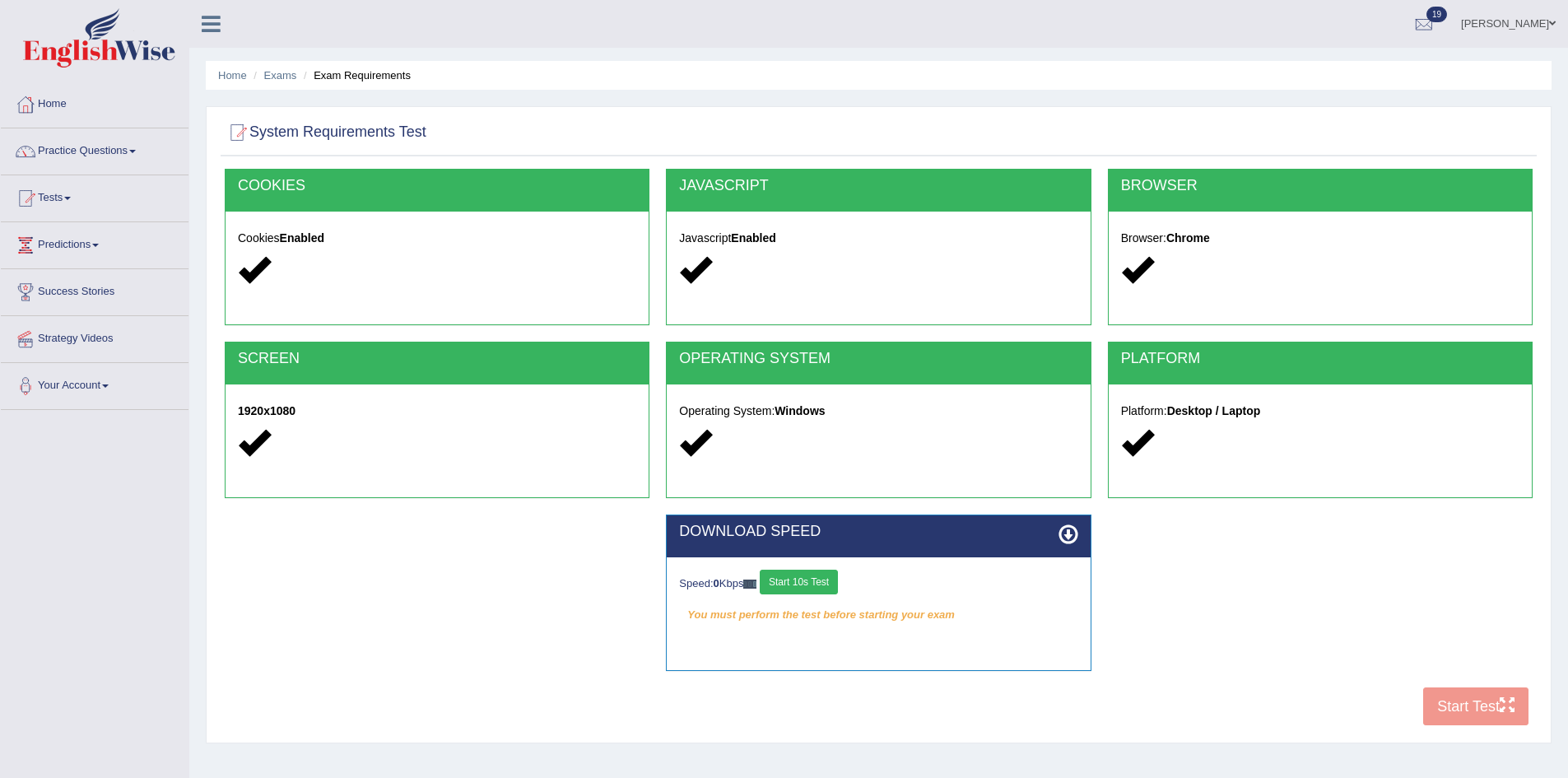
click at [804, 576] on button "Start 10s Test" at bounding box center [799, 582] width 78 height 25
click at [1453, 704] on div "COOKIES Cookies Enabled JAVASCRIPT Javascript Enabled BROWSER Browser: Chrome S…" at bounding box center [879, 451] width 1317 height 565
click at [1445, 707] on button "Start Test" at bounding box center [1476, 706] width 105 height 37
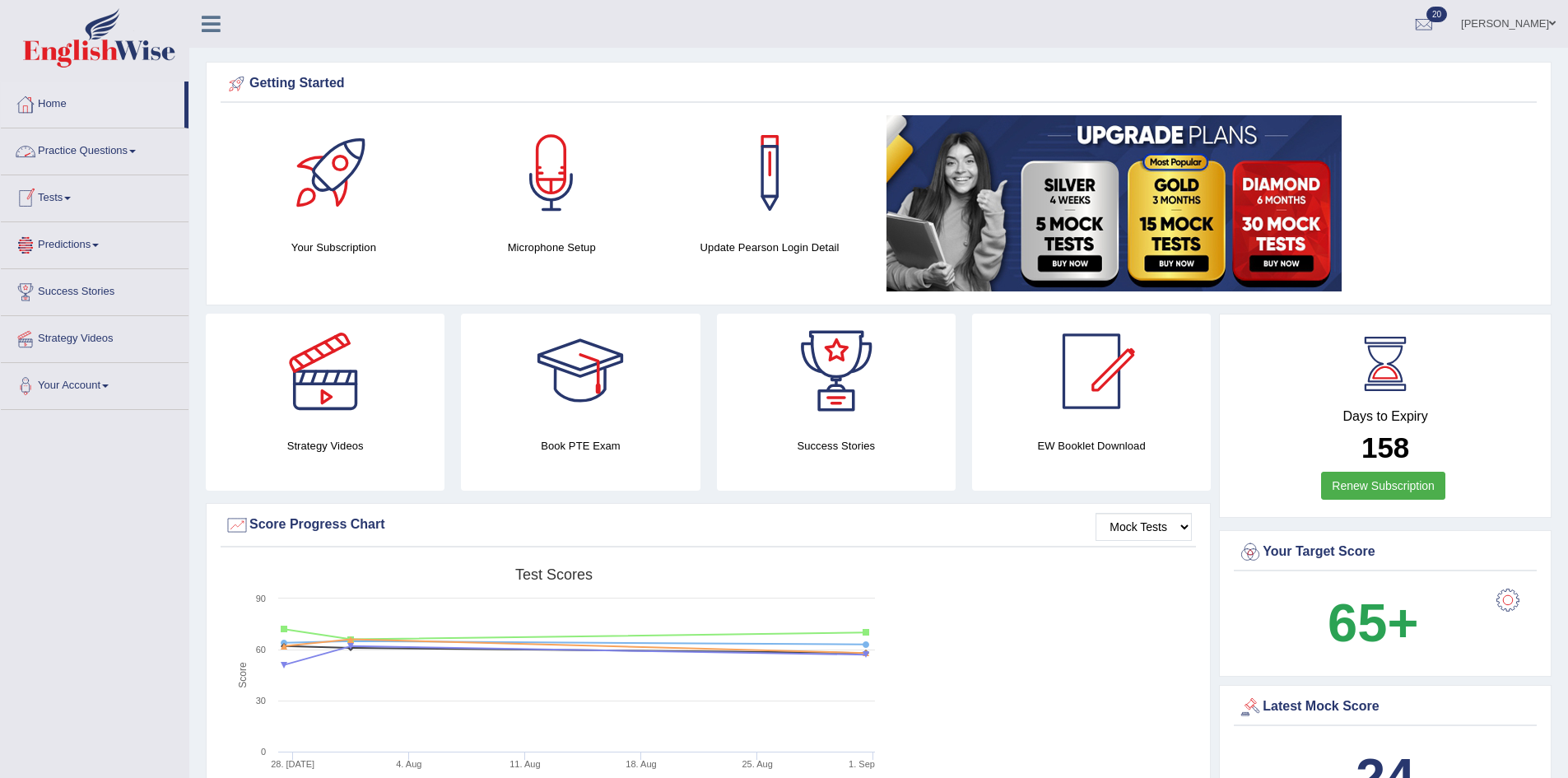
click at [58, 188] on link "Tests" at bounding box center [94, 196] width 188 height 41
click at [60, 285] on link "History" at bounding box center [107, 294] width 154 height 29
click at [38, 285] on link "History" at bounding box center [107, 294] width 154 height 29
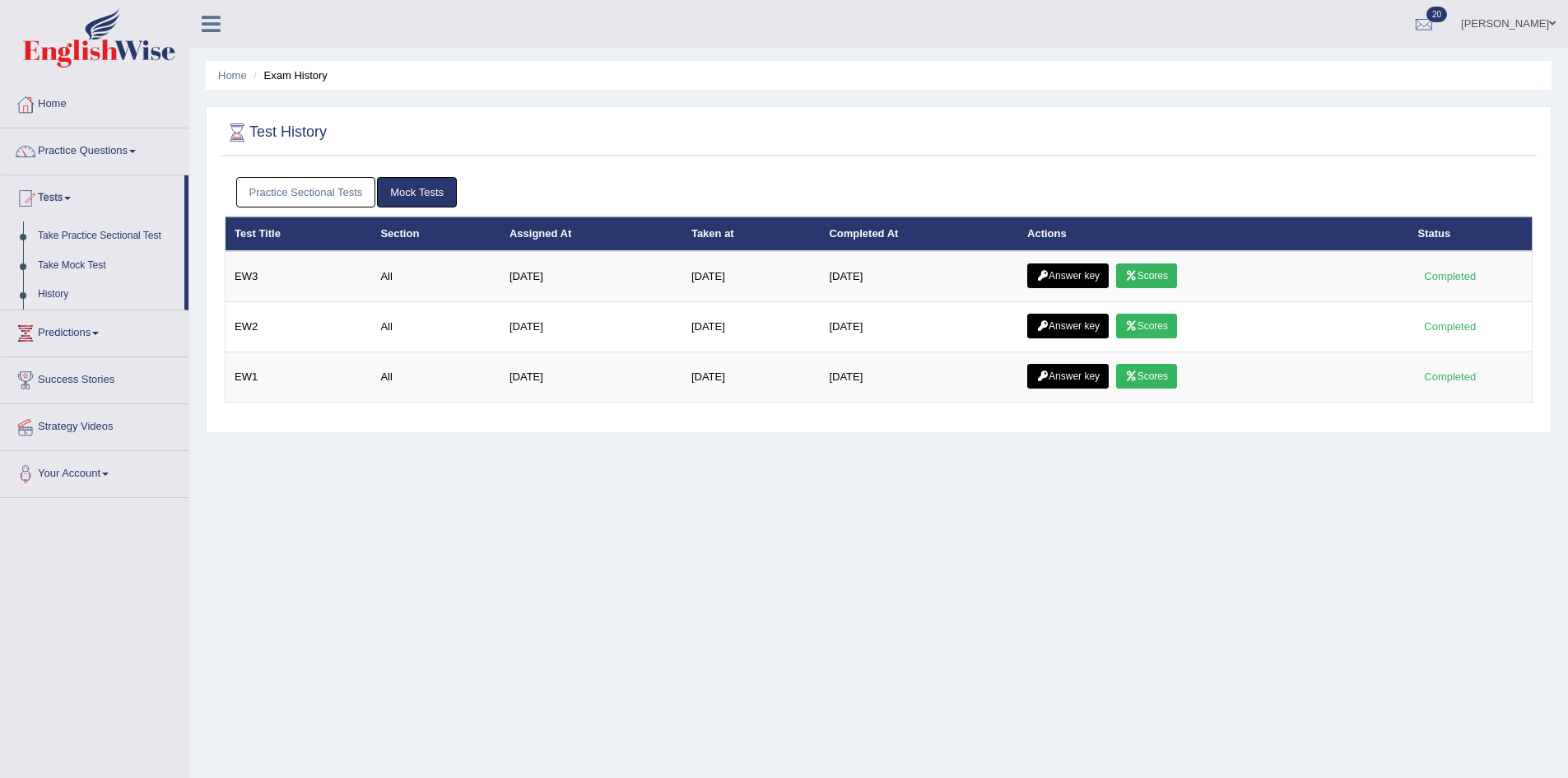
click at [326, 192] on link "Practice Sectional Tests" at bounding box center [306, 192] width 140 height 30
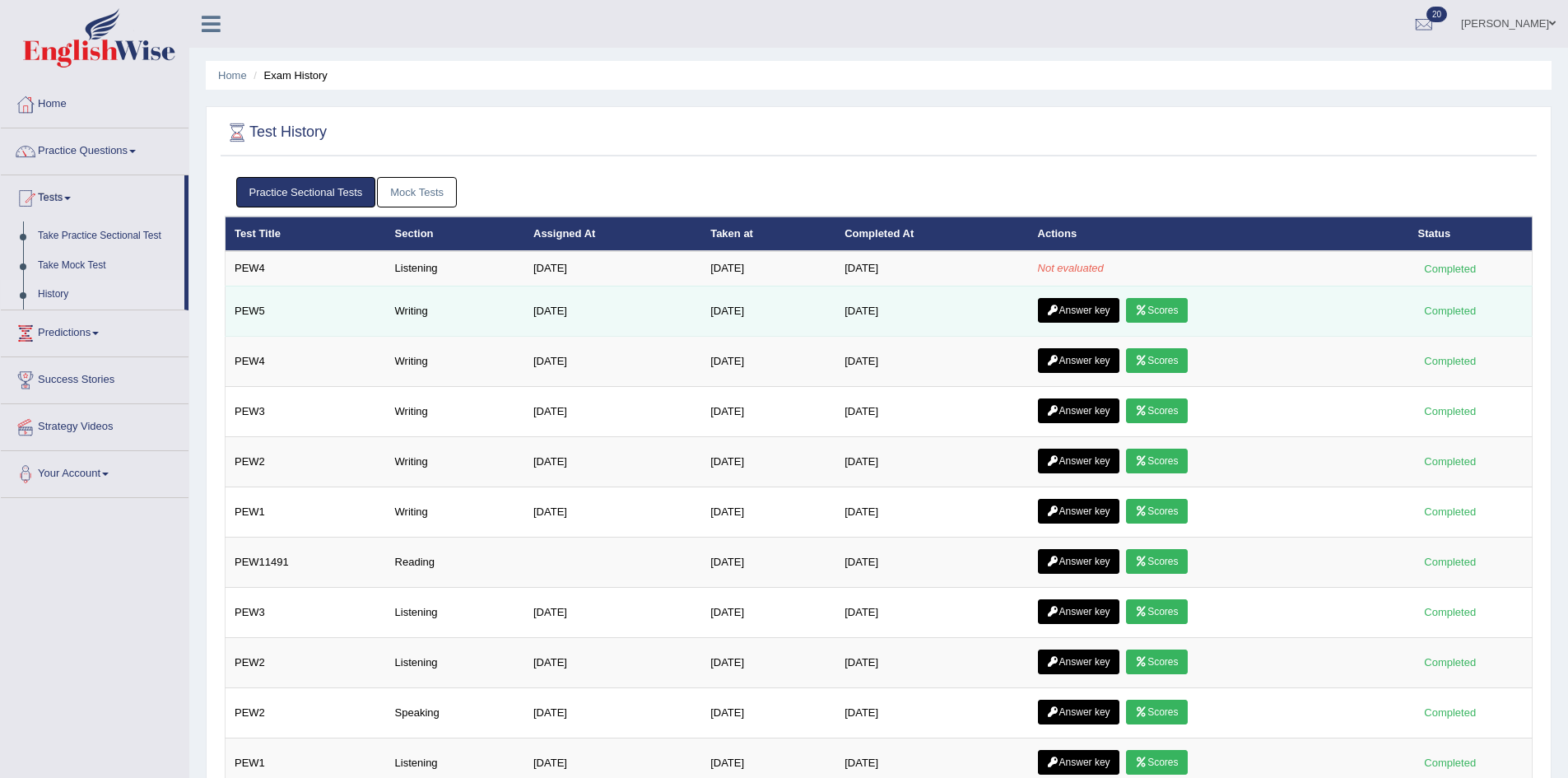
click at [1160, 310] on link "Scores" at bounding box center [1156, 310] width 61 height 25
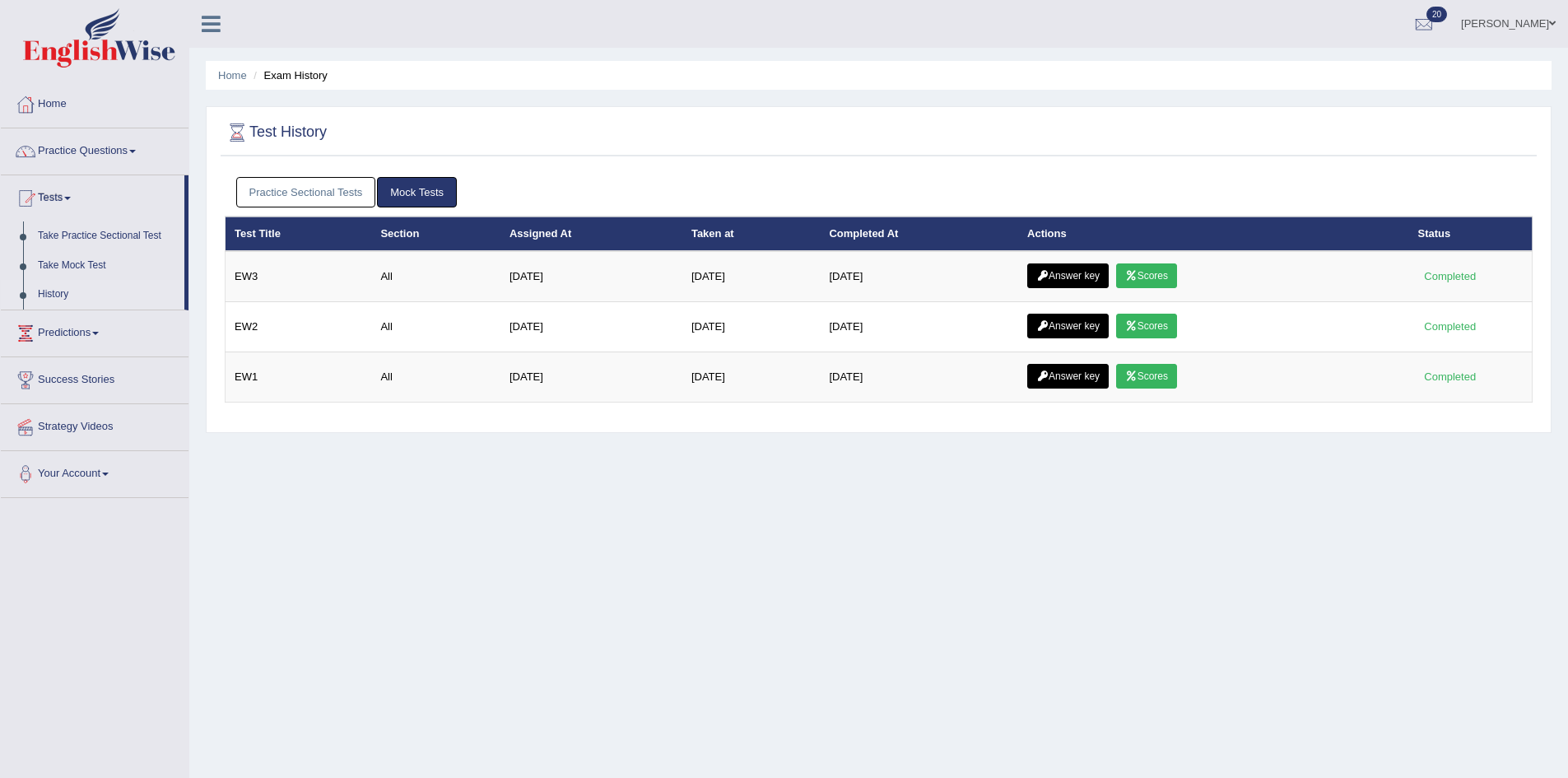
click at [306, 184] on link "Practice Sectional Tests" at bounding box center [306, 192] width 140 height 30
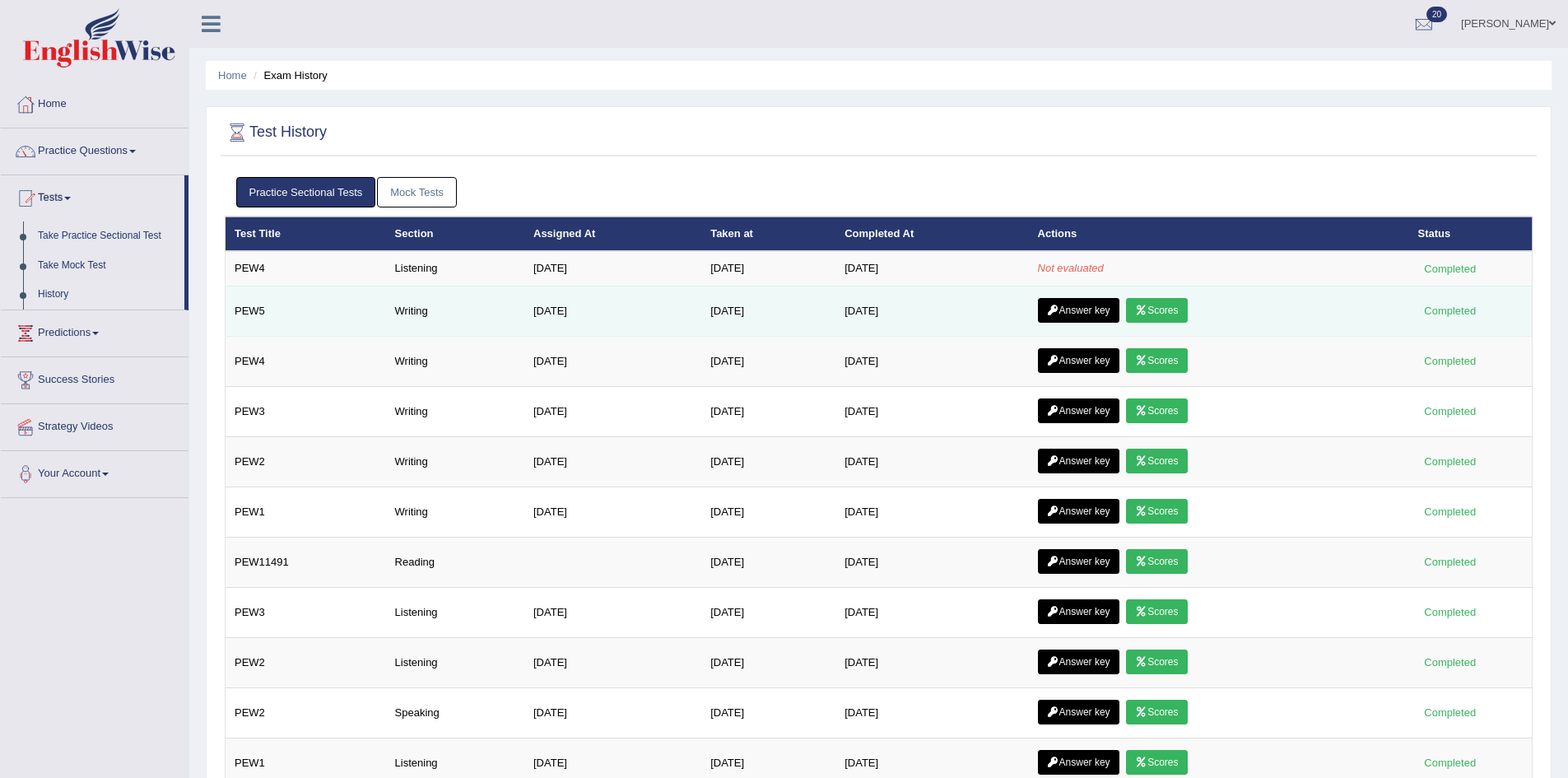
click at [1073, 301] on link "Answer key" at bounding box center [1079, 310] width 81 height 25
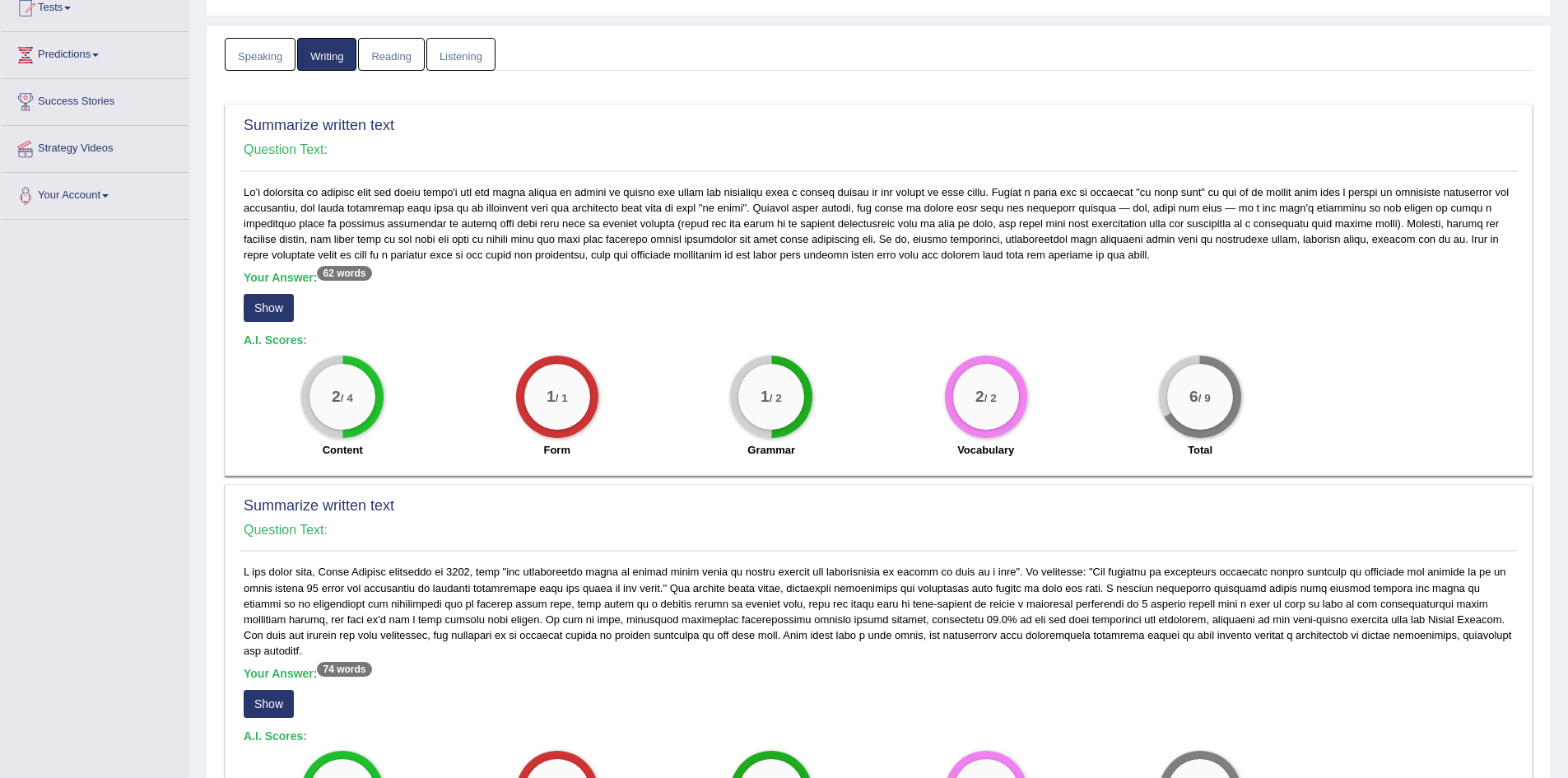
scroll to position [185, 0]
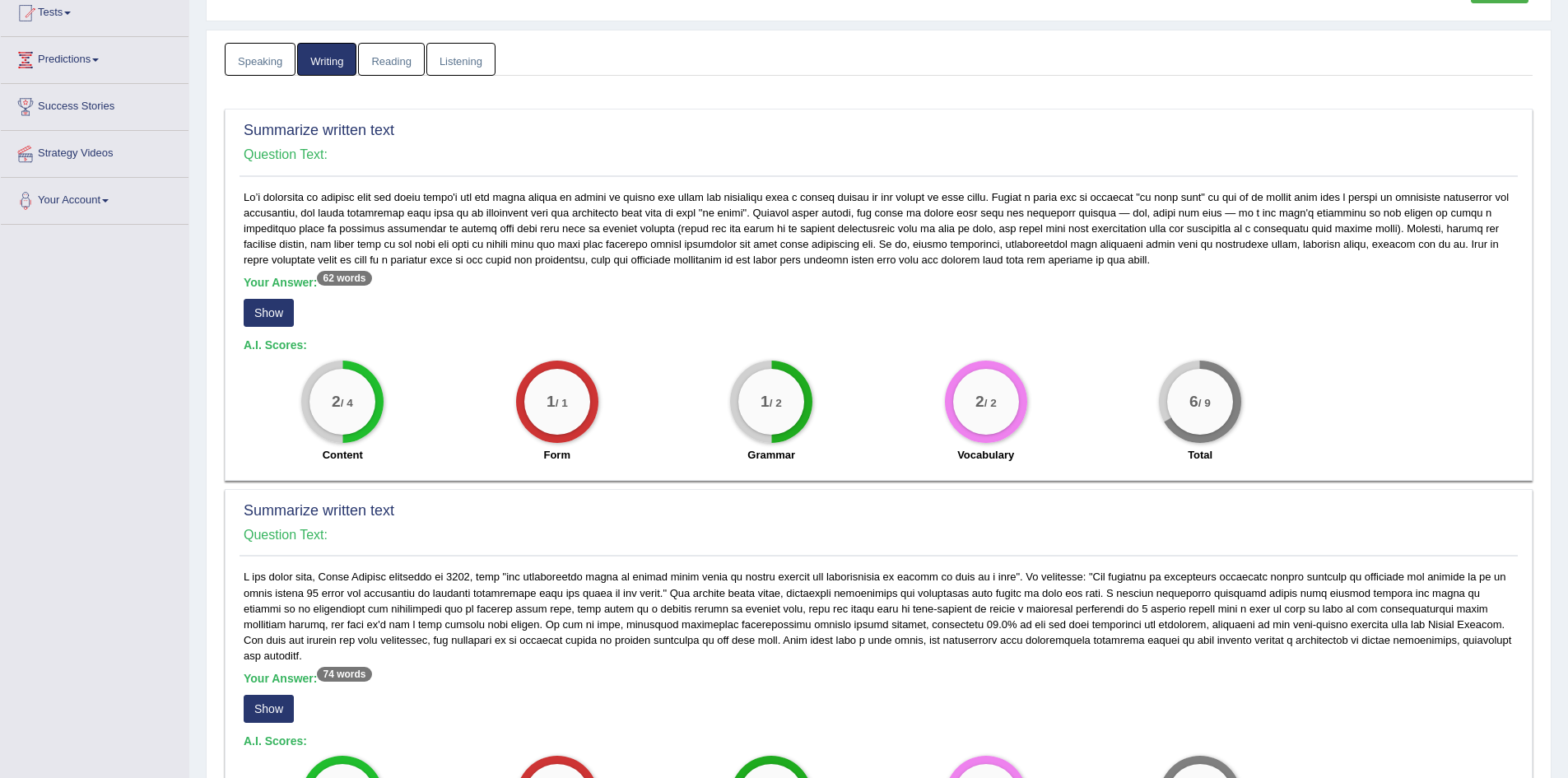
click at [272, 307] on button "Show" at bounding box center [268, 312] width 50 height 28
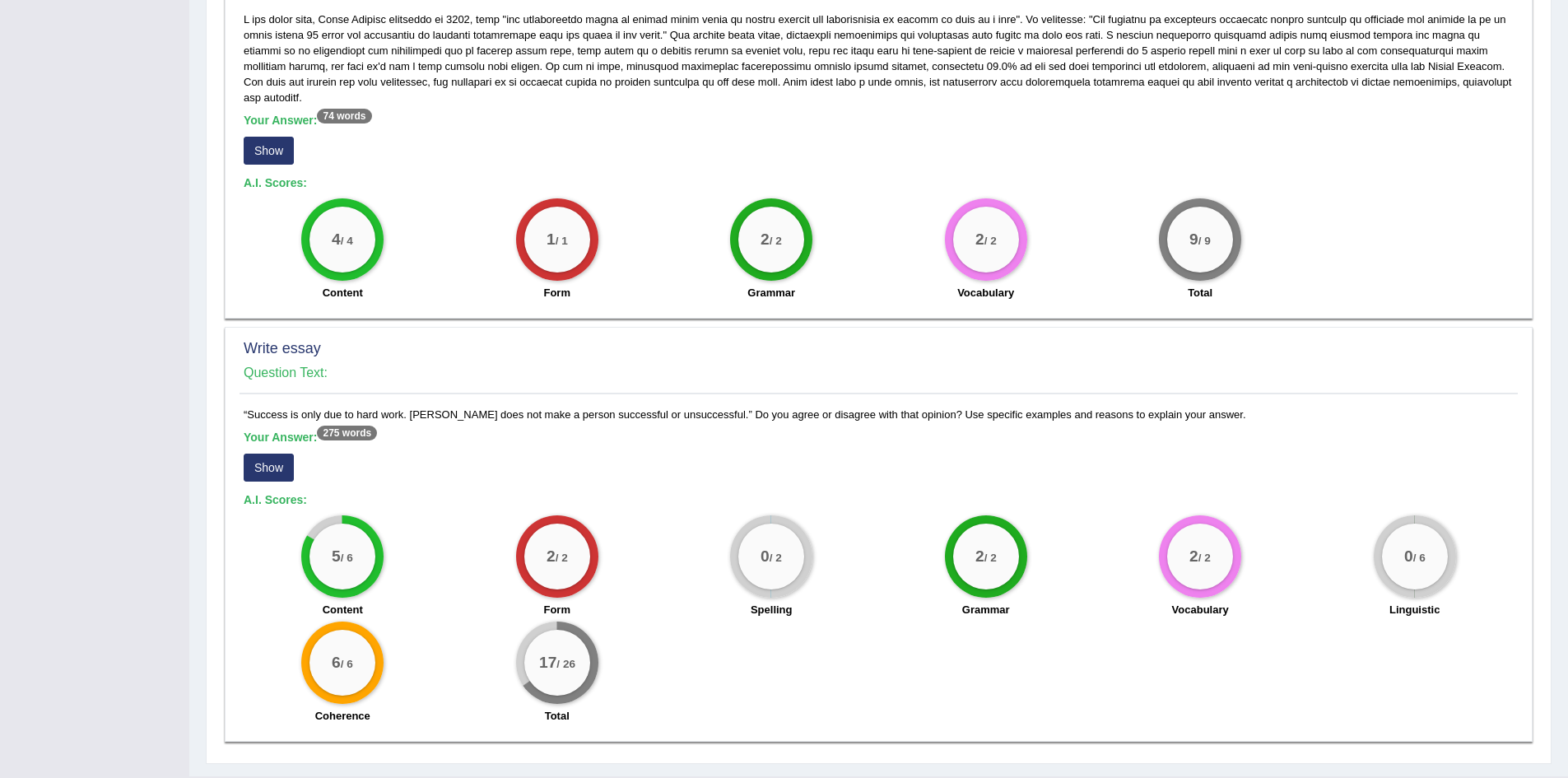
scroll to position [782, 0]
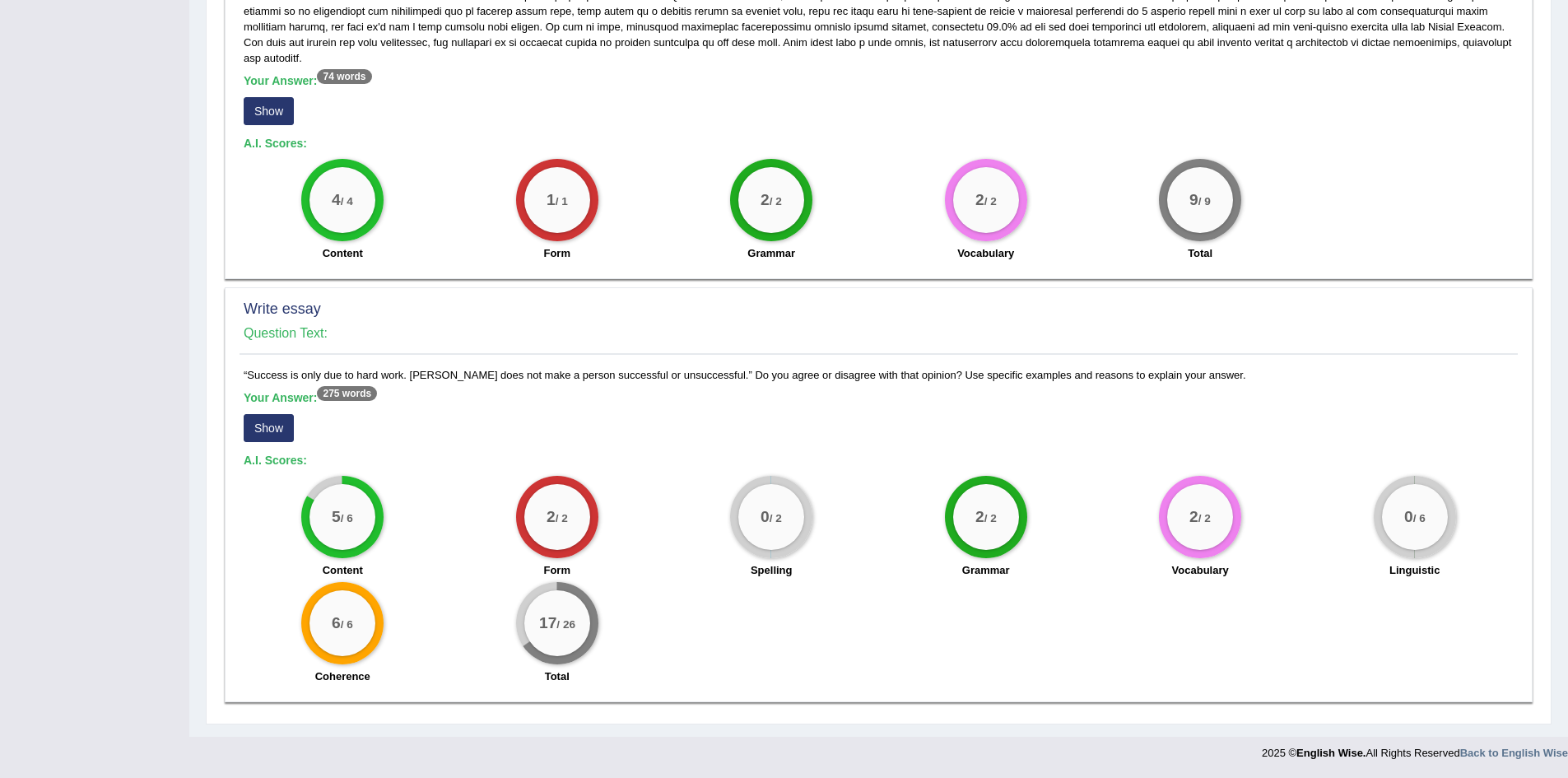
click at [341, 389] on sup "275 words" at bounding box center [347, 393] width 60 height 15
click at [262, 424] on button "Show" at bounding box center [268, 428] width 50 height 28
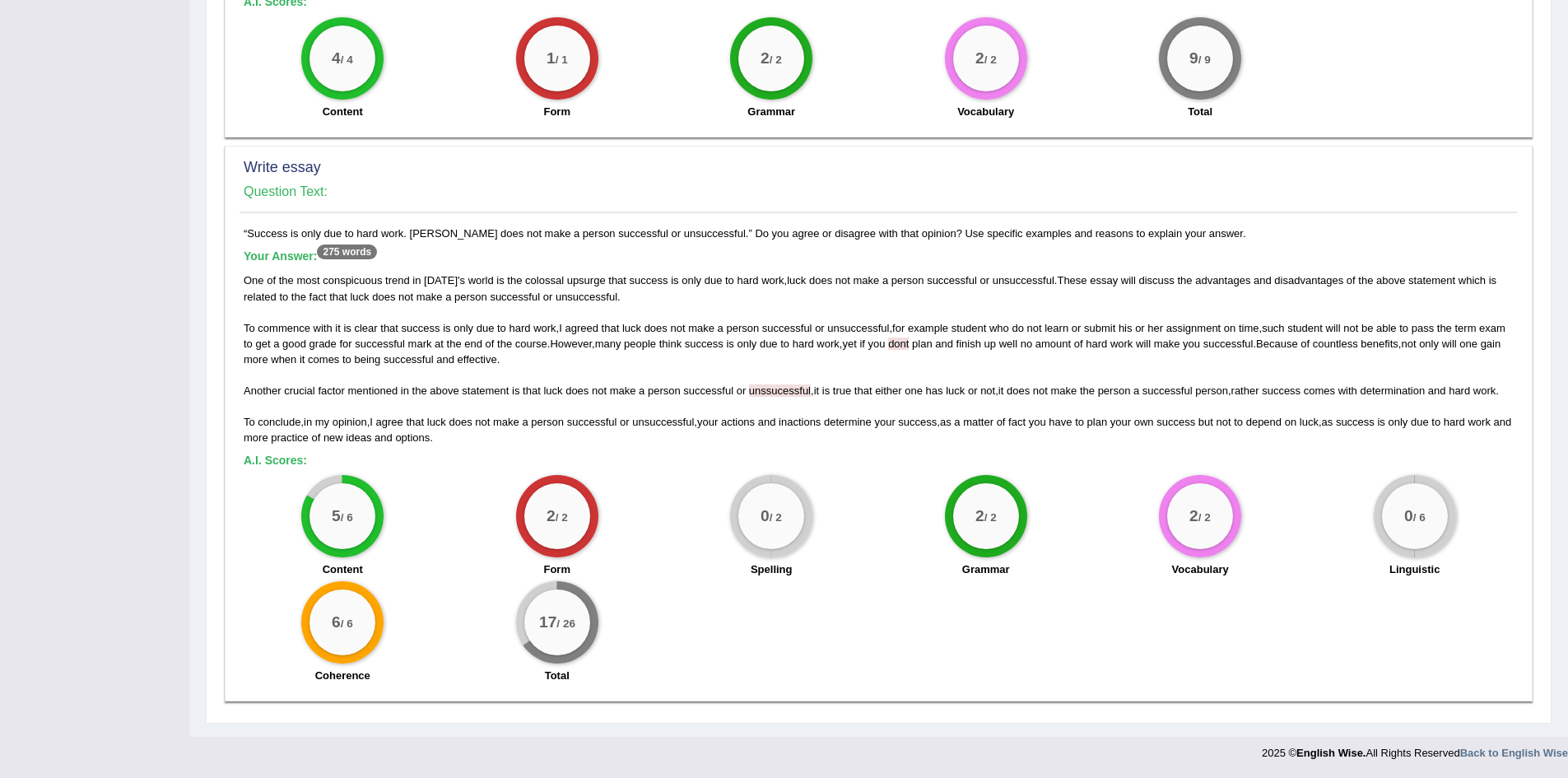
scroll to position [939, 0]
